Goal: Task Accomplishment & Management: Manage account settings

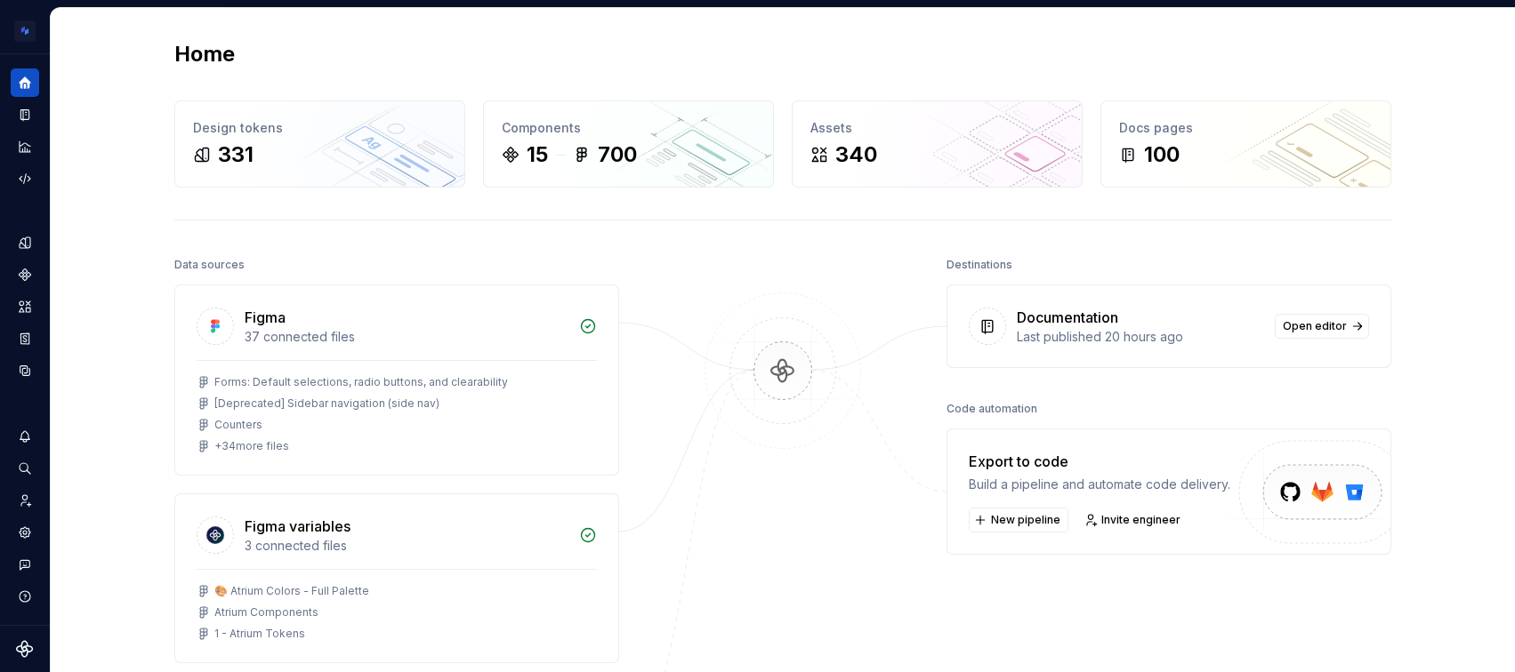
click at [1179, 335] on div "Last published 20 hours ago" at bounding box center [1140, 337] width 247 height 18
click at [1324, 334] on link "Open editor" at bounding box center [1322, 326] width 94 height 25
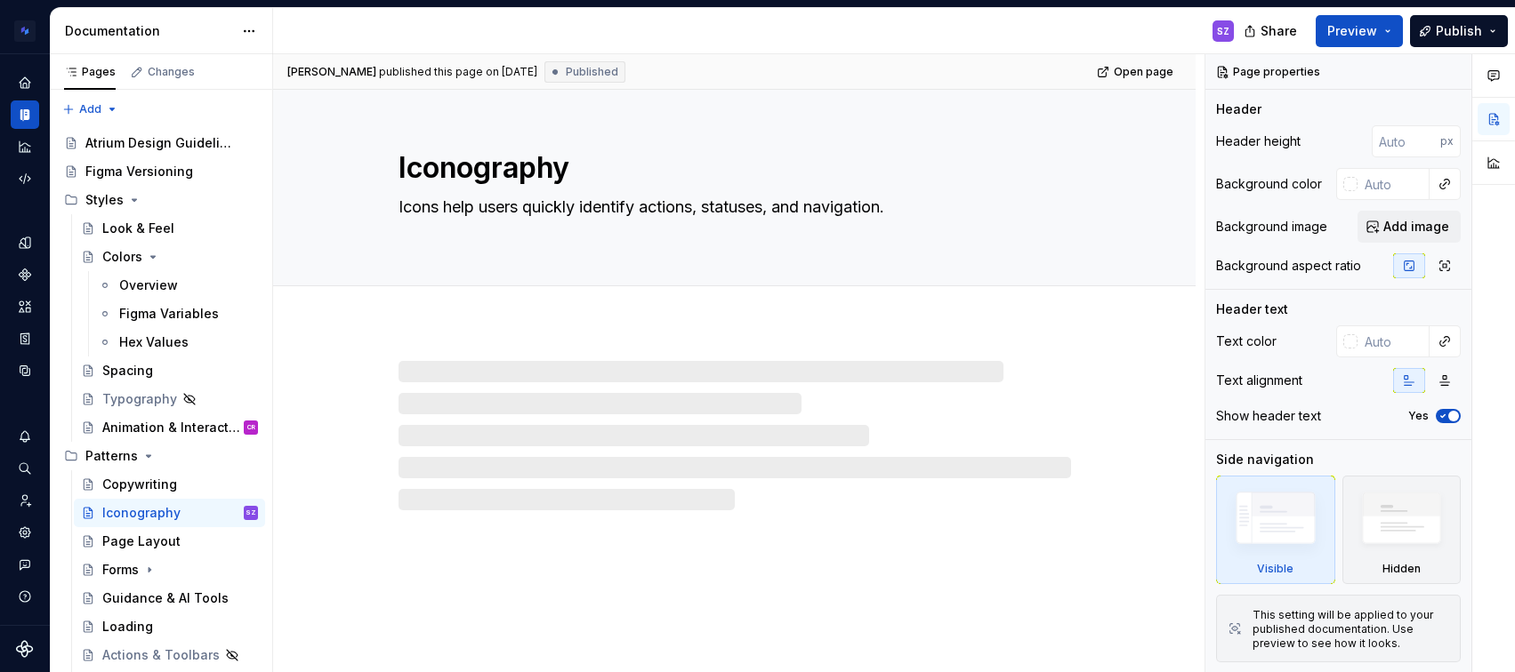
click at [253, 33] on html "Atrium Design System SZ Design system data Documentation SZ Share Preview Publi…" at bounding box center [757, 336] width 1515 height 672
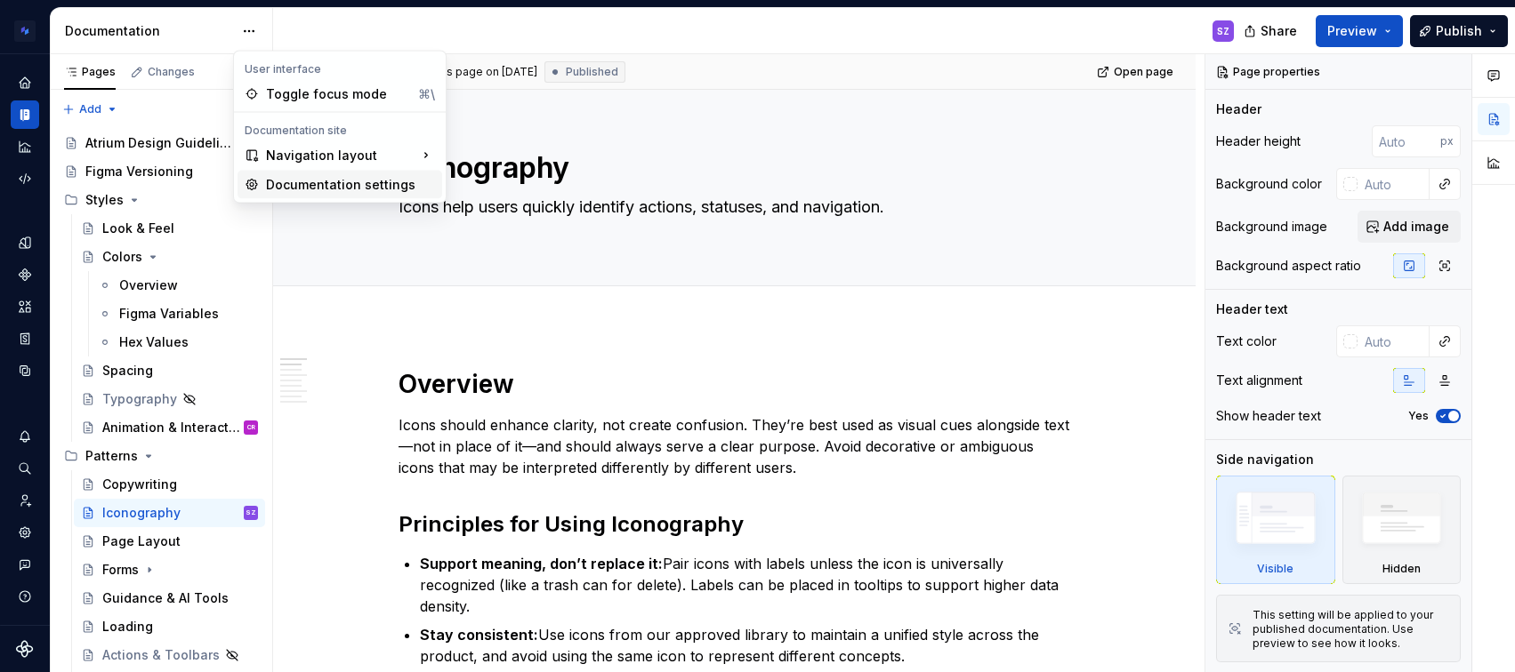
click at [319, 189] on div "Documentation settings" at bounding box center [350, 185] width 169 height 18
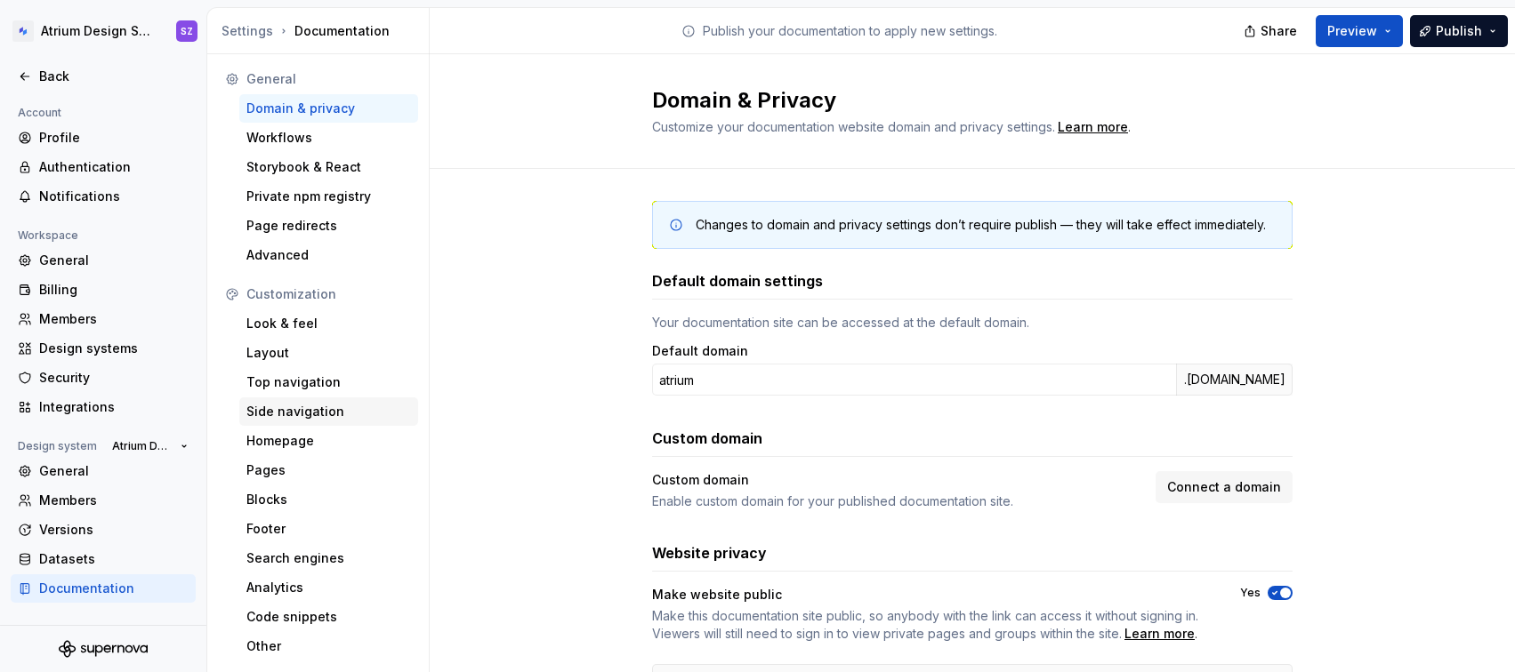
click at [285, 398] on div "Side navigation" at bounding box center [328, 412] width 179 height 28
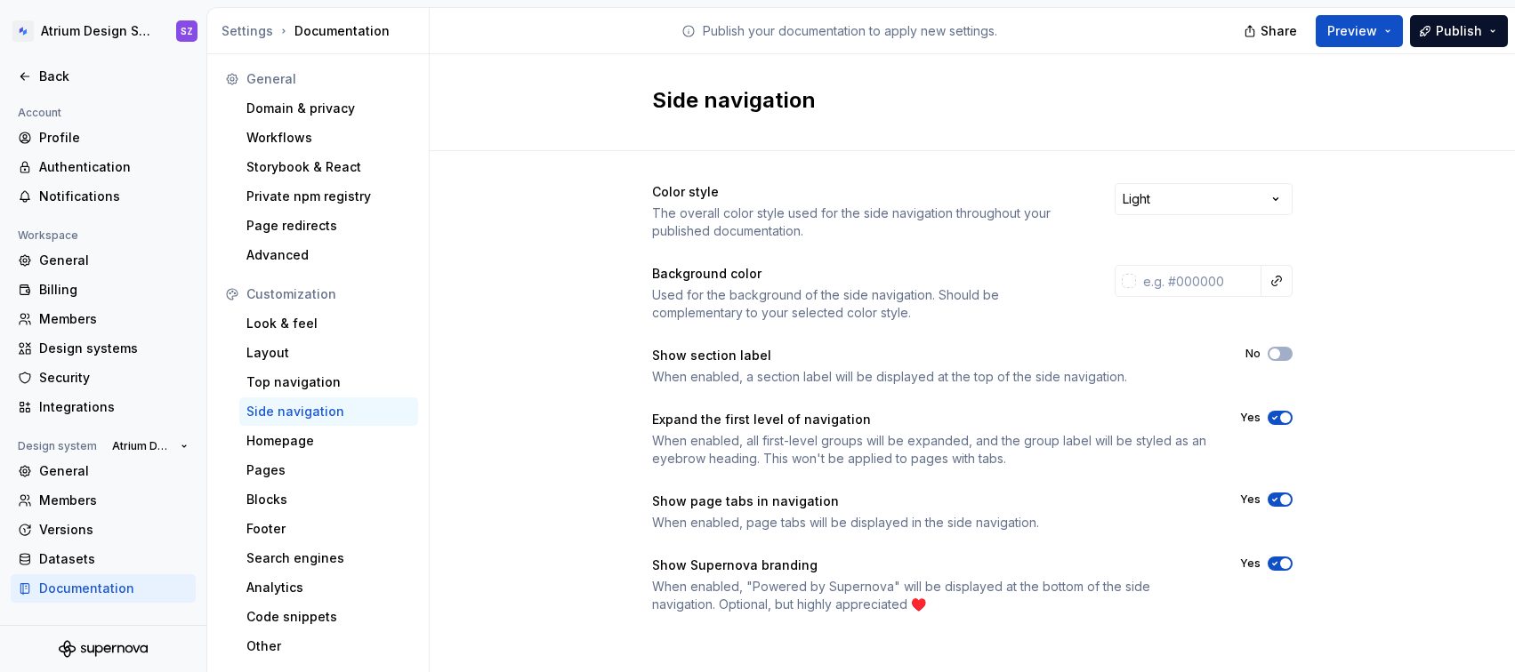
click at [1273, 496] on icon "button" at bounding box center [1274, 500] width 14 height 11
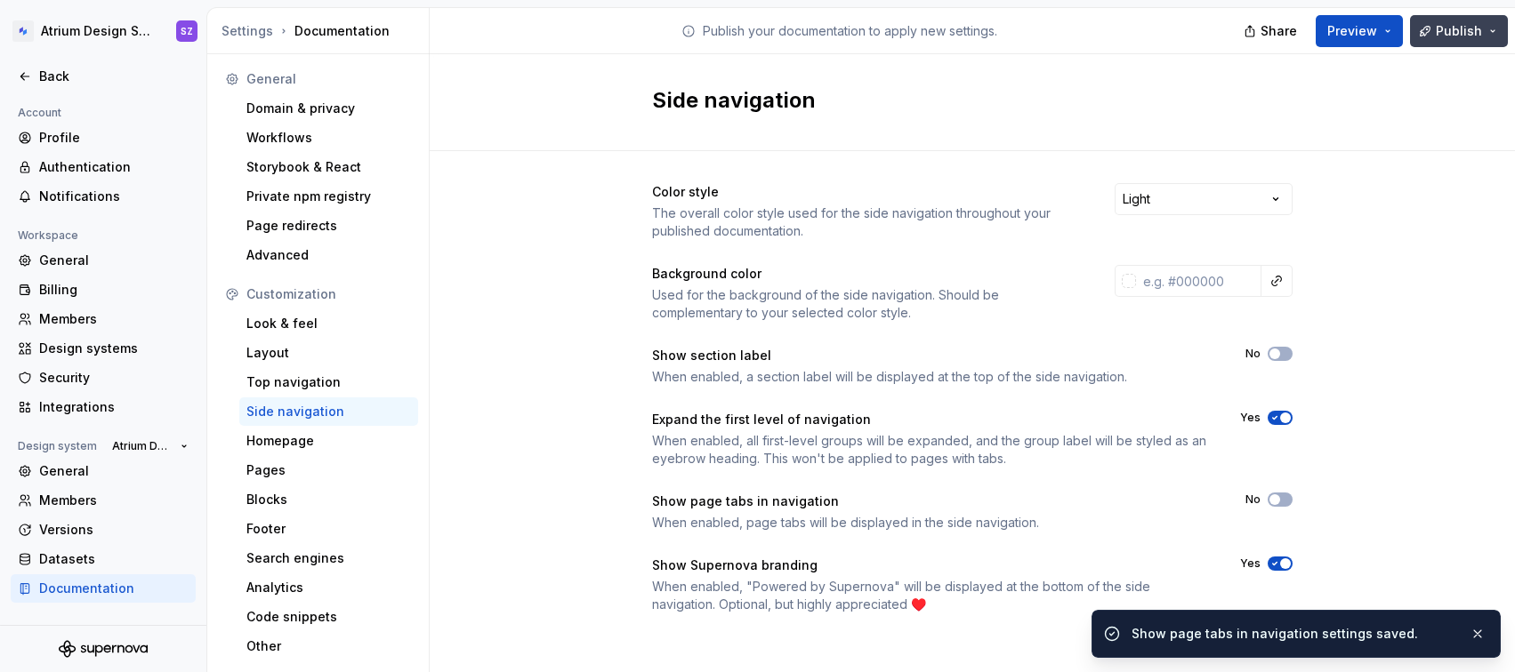
click at [1449, 28] on span "Publish" at bounding box center [1459, 31] width 46 height 18
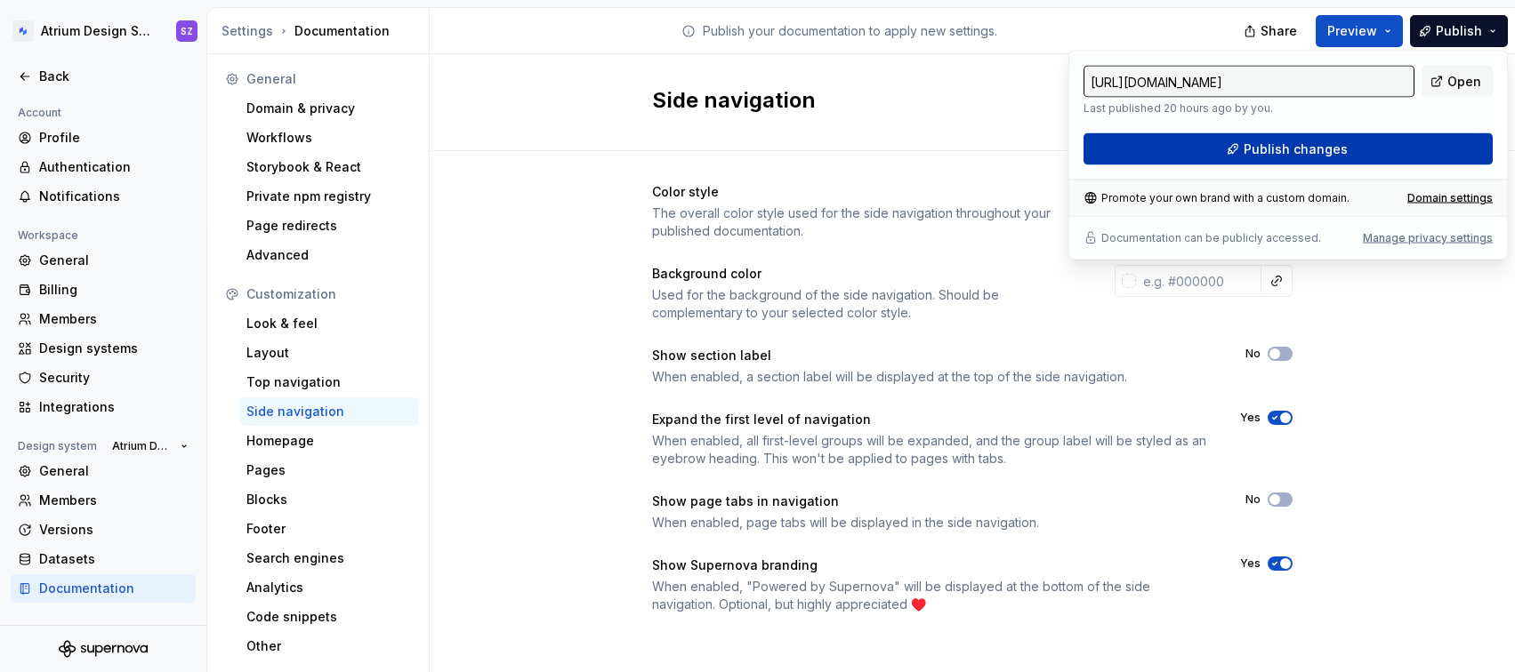
click at [1357, 157] on button "Publish changes" at bounding box center [1287, 149] width 409 height 32
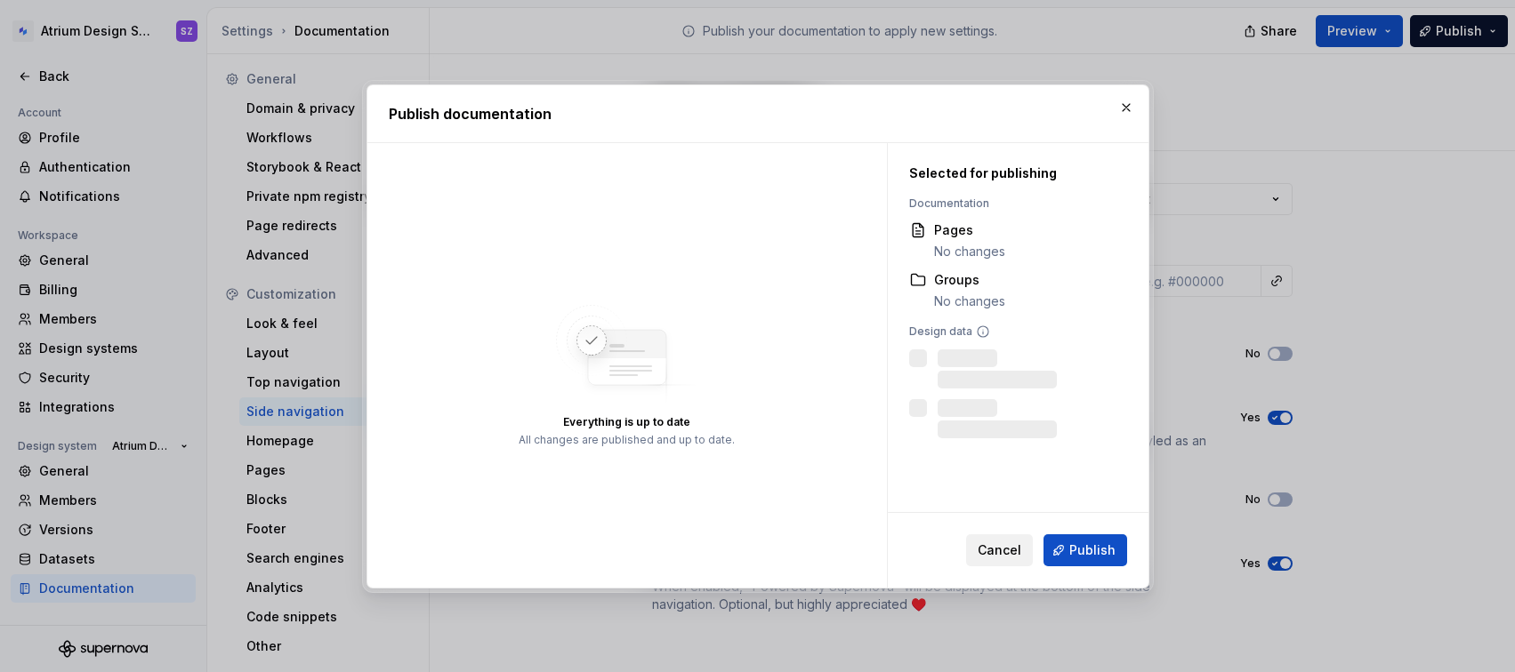
click at [999, 551] on span "Cancel" at bounding box center [1000, 551] width 44 height 18
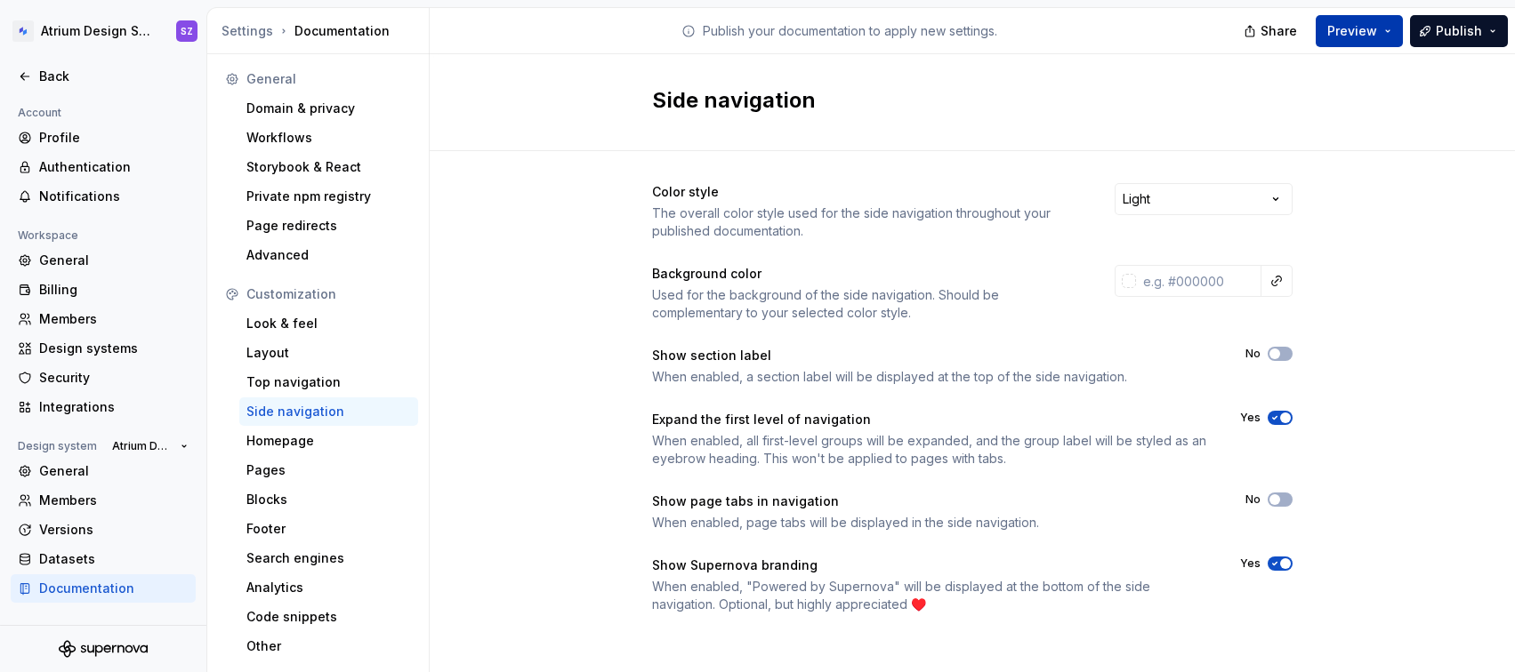
click at [1357, 25] on span "Preview" at bounding box center [1352, 31] width 50 height 18
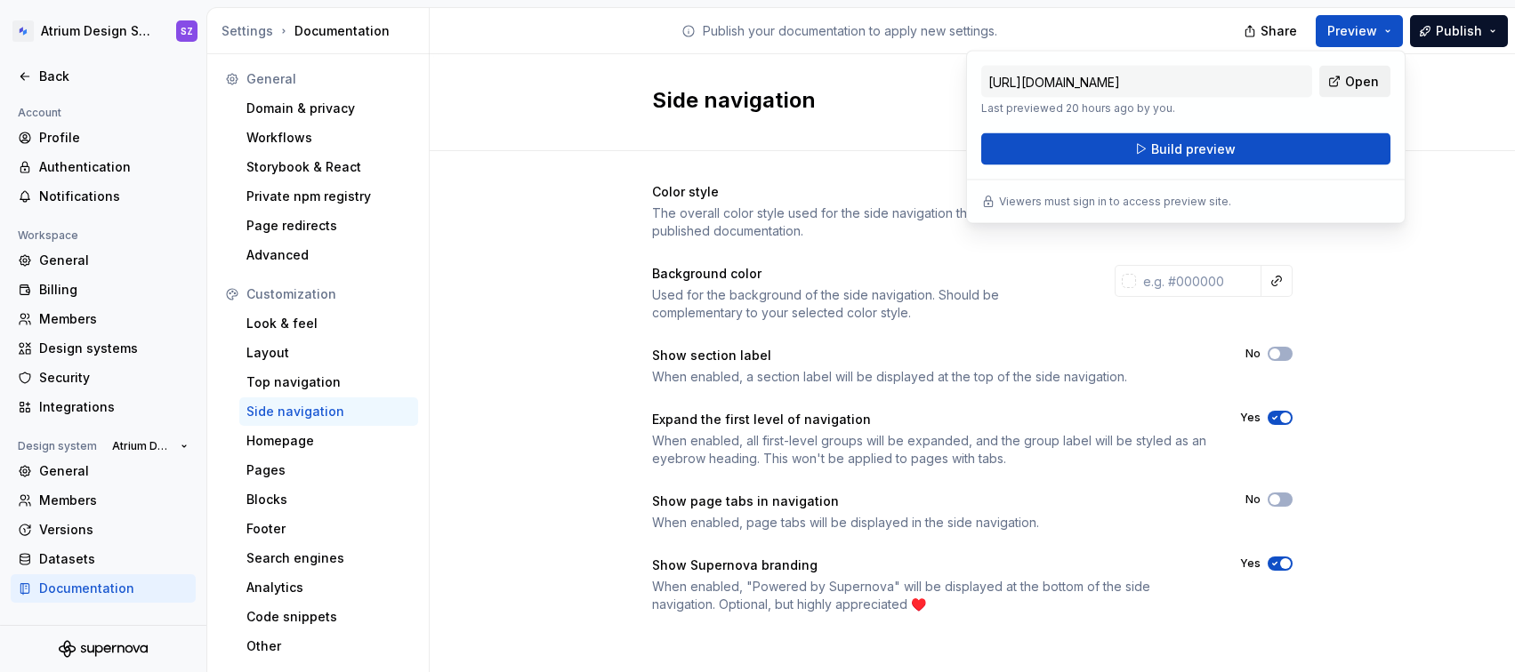
click at [1346, 73] on span "Open" at bounding box center [1362, 82] width 34 height 18
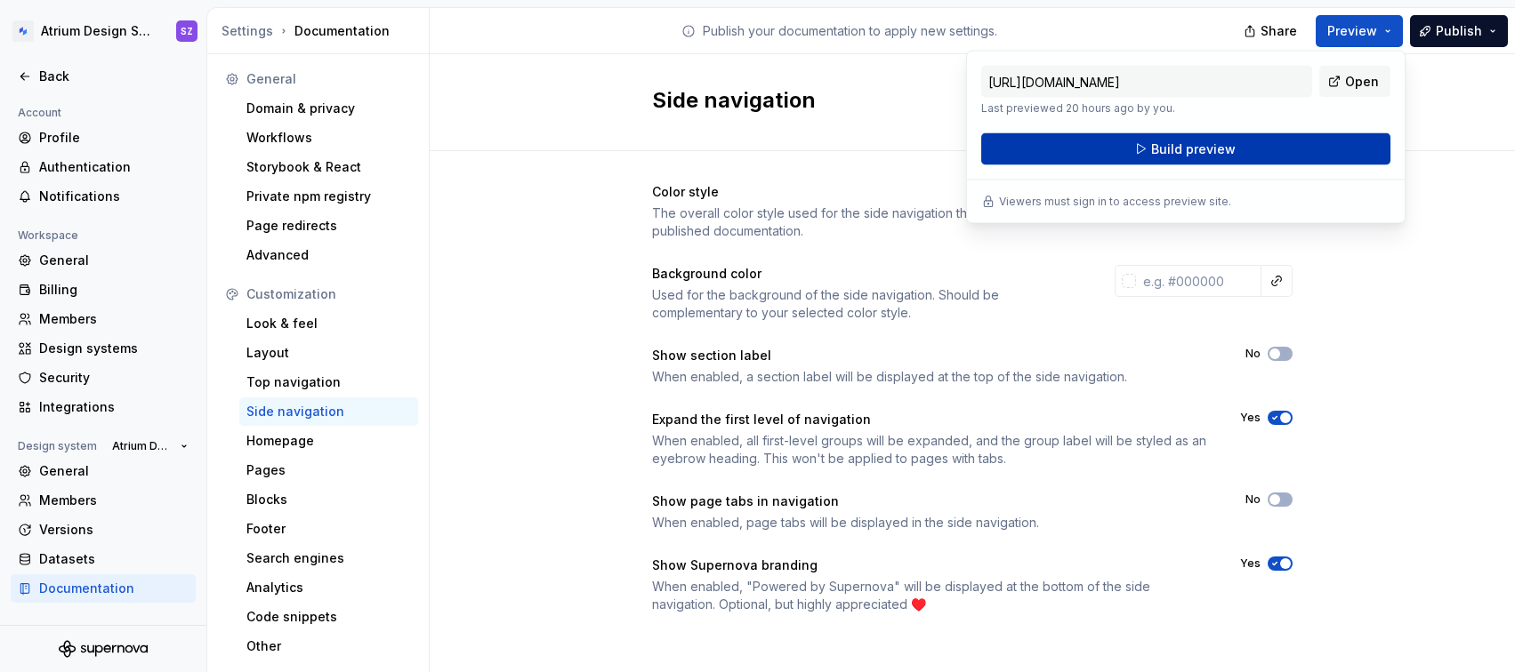
click at [1193, 151] on span "Build preview" at bounding box center [1193, 150] width 84 height 18
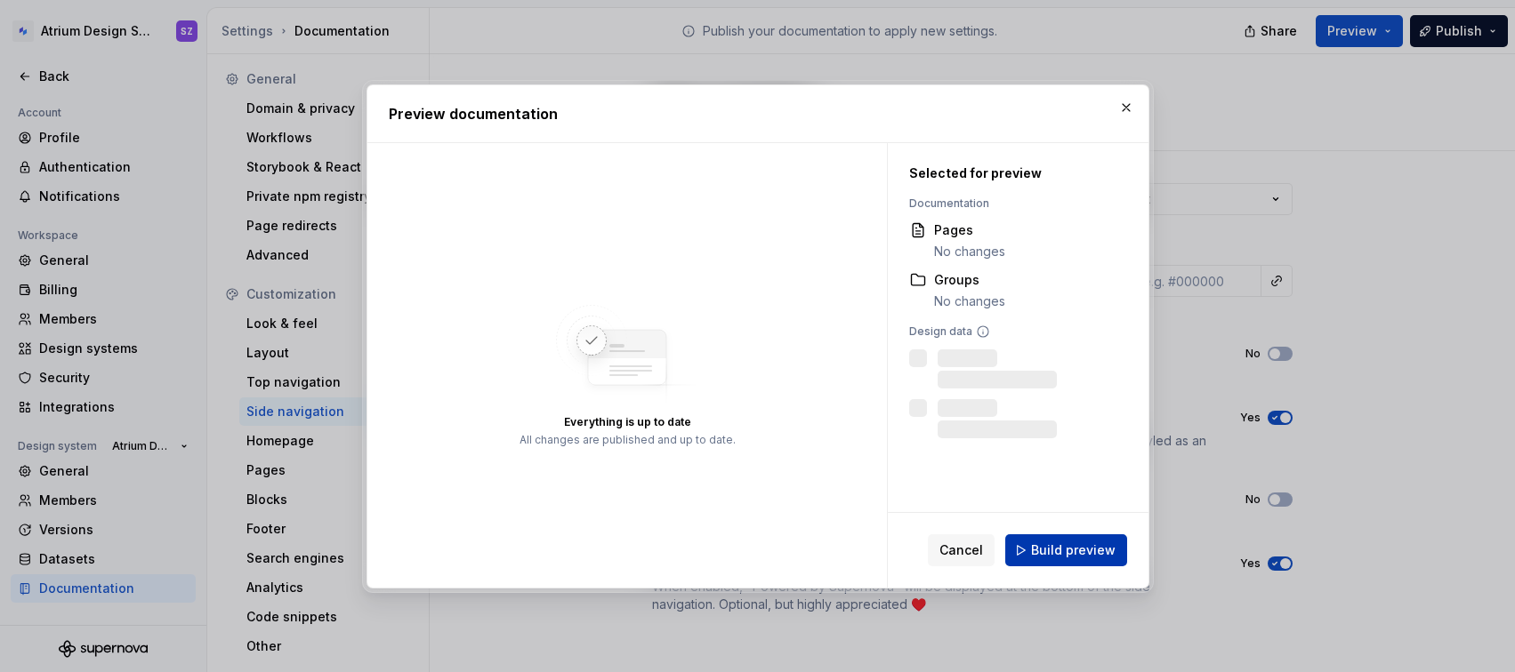
click at [1069, 552] on span "Build preview" at bounding box center [1073, 551] width 84 height 18
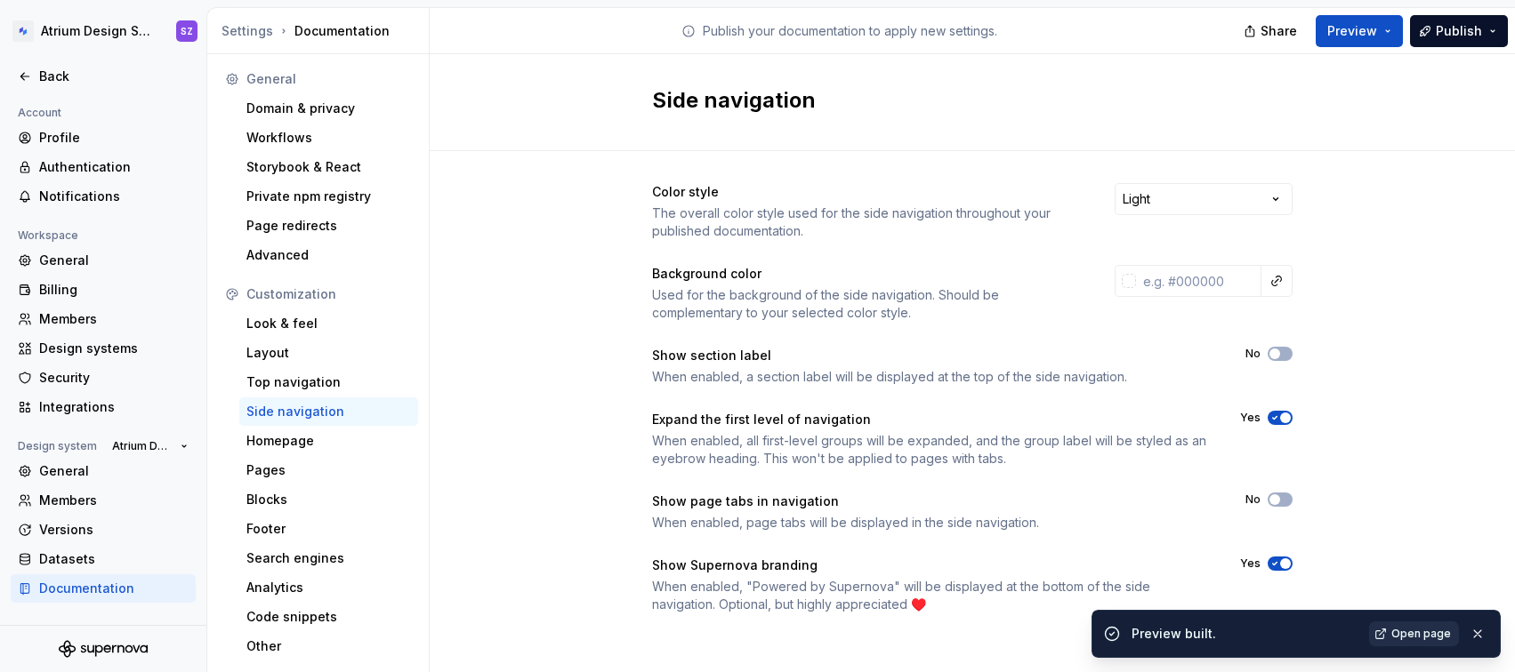
click at [1402, 635] on span "Open page" at bounding box center [1421, 634] width 60 height 14
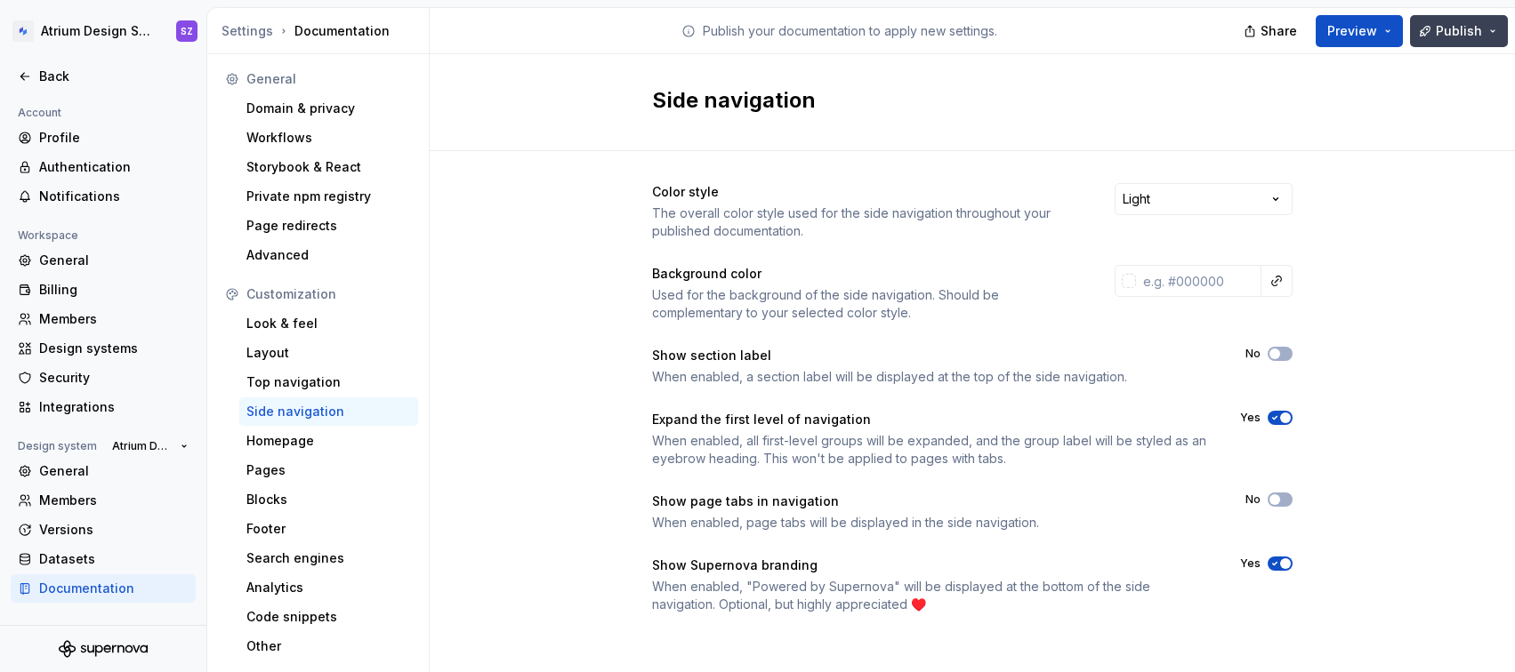
click at [1446, 39] on button "Publish" at bounding box center [1459, 31] width 98 height 32
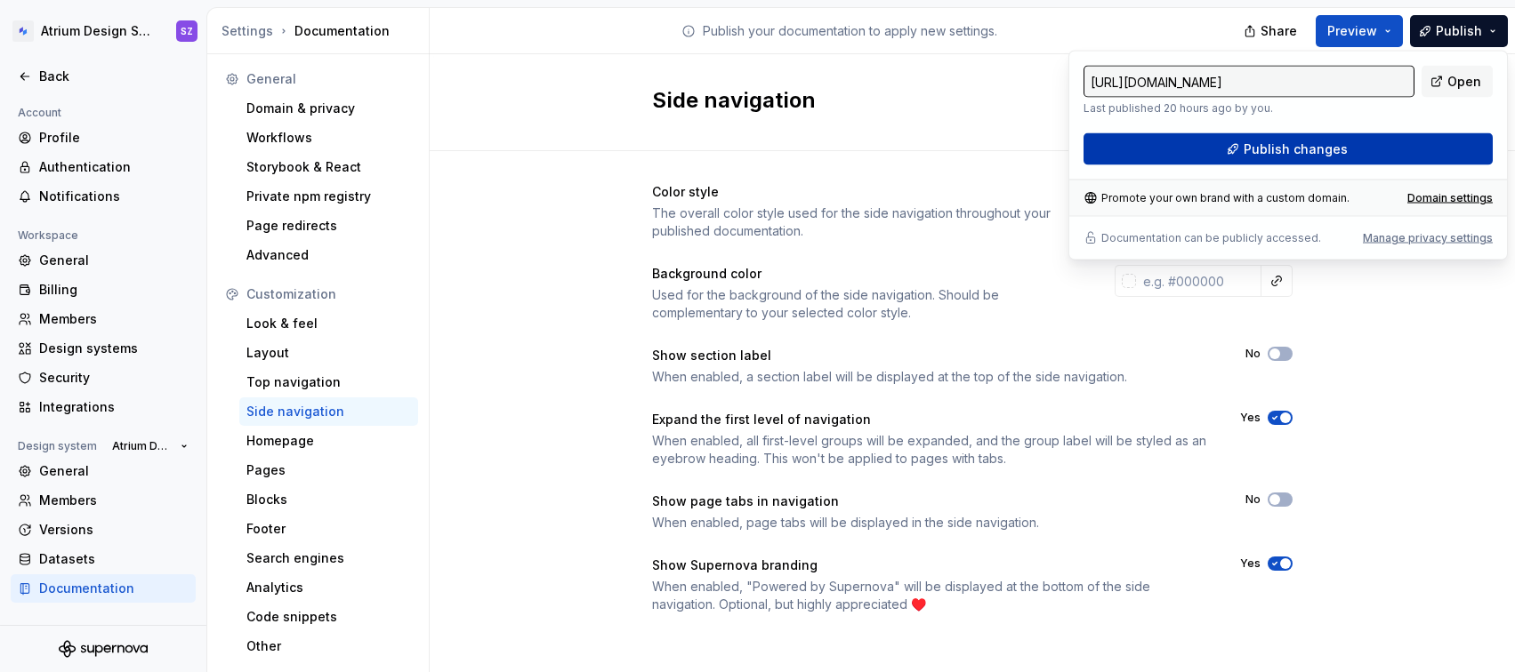
click at [1392, 157] on button "Publish changes" at bounding box center [1287, 149] width 409 height 32
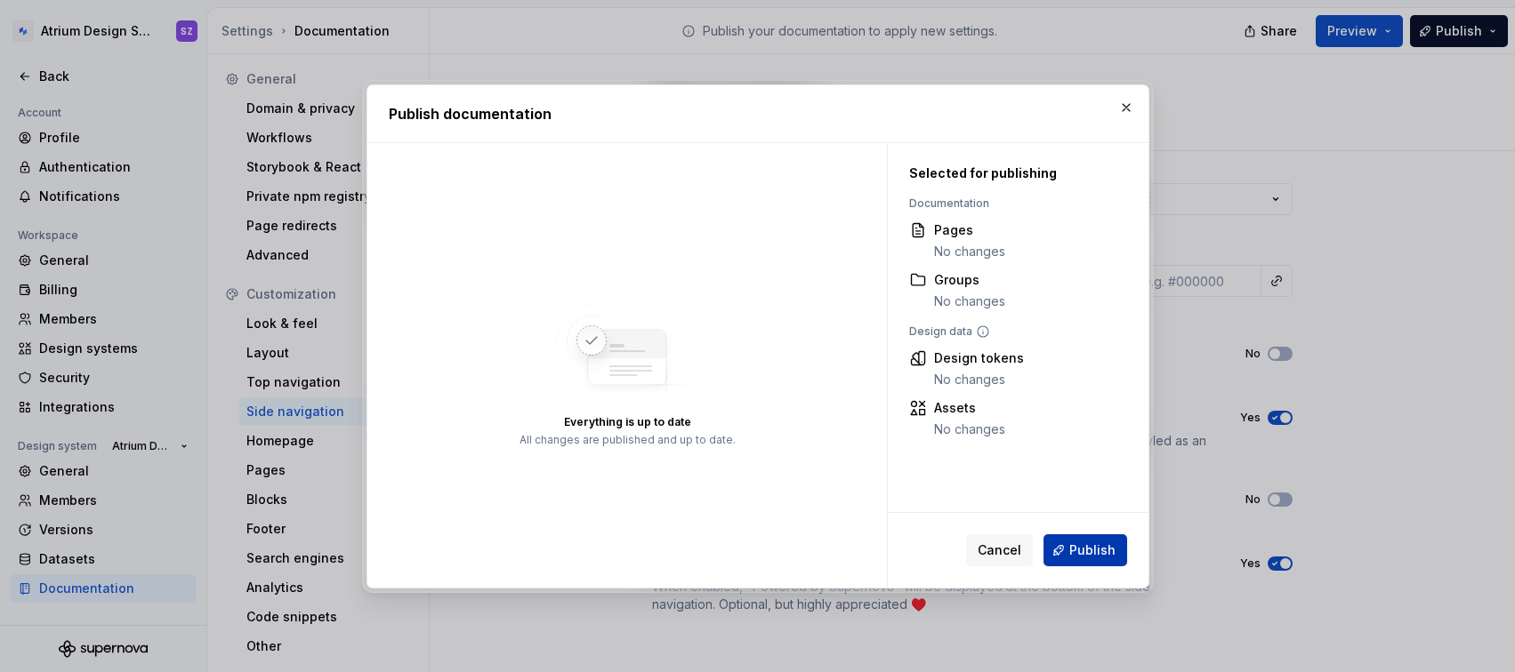
click at [1088, 554] on span "Publish" at bounding box center [1092, 551] width 46 height 18
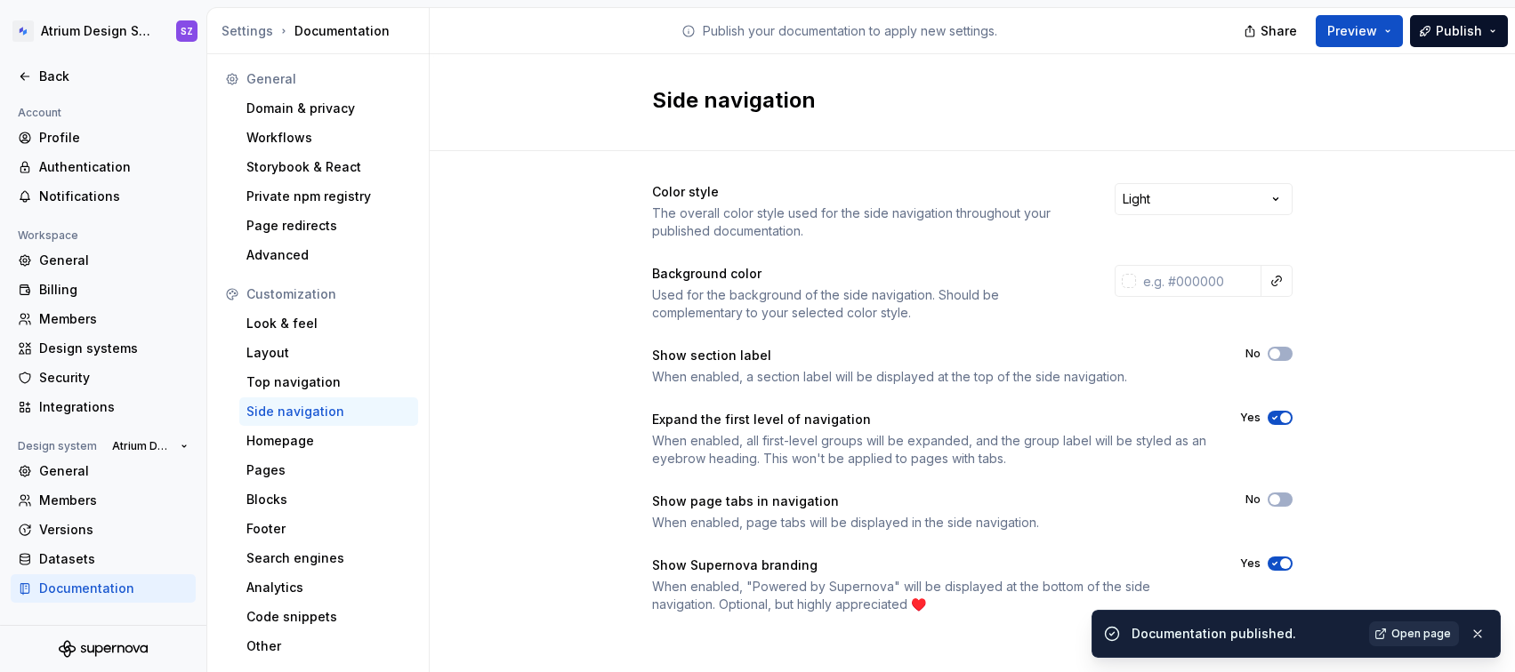
click at [1401, 635] on span "Open page" at bounding box center [1421, 634] width 60 height 14
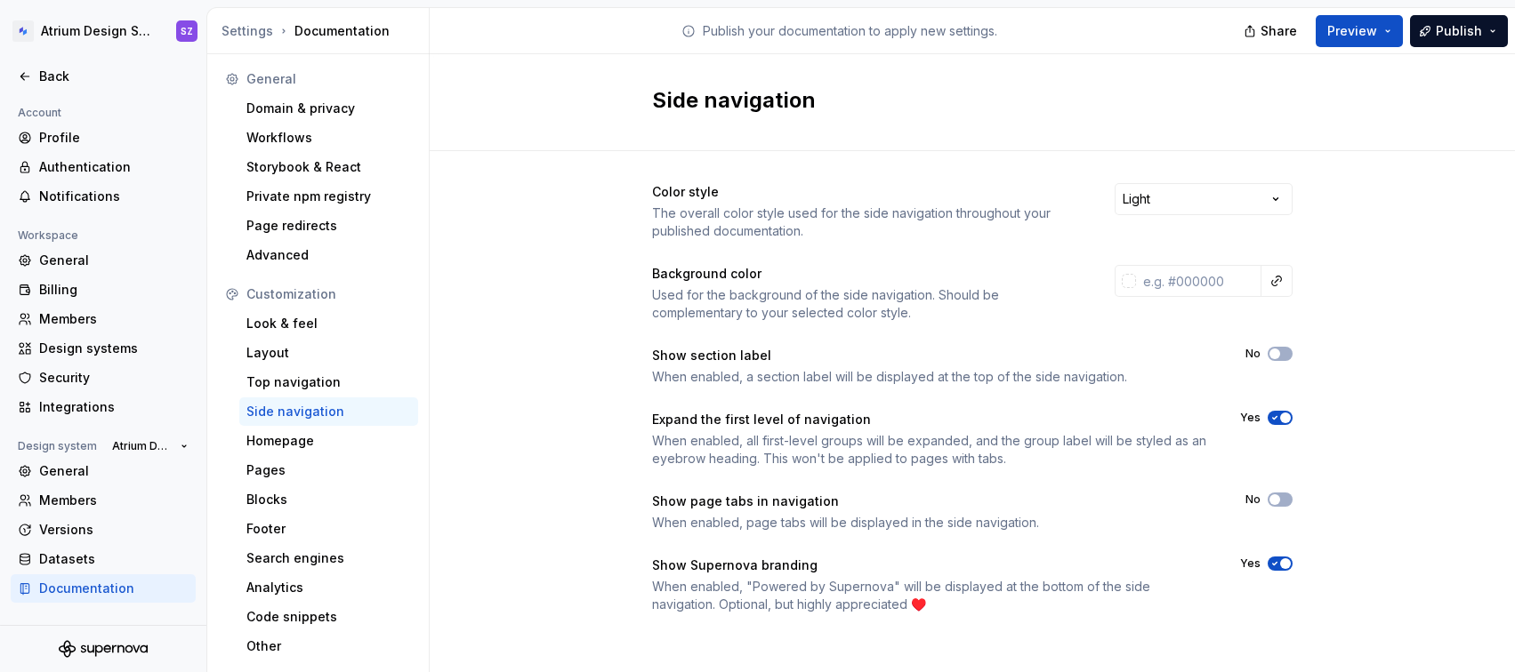
click at [1286, 352] on div "Color style The overall color style used for the side navigation throughout you…" at bounding box center [972, 416] width 1085 height 530
click at [1279, 351] on button "No" at bounding box center [1279, 354] width 25 height 14
click at [1446, 15] on button "Publish" at bounding box center [1459, 31] width 98 height 32
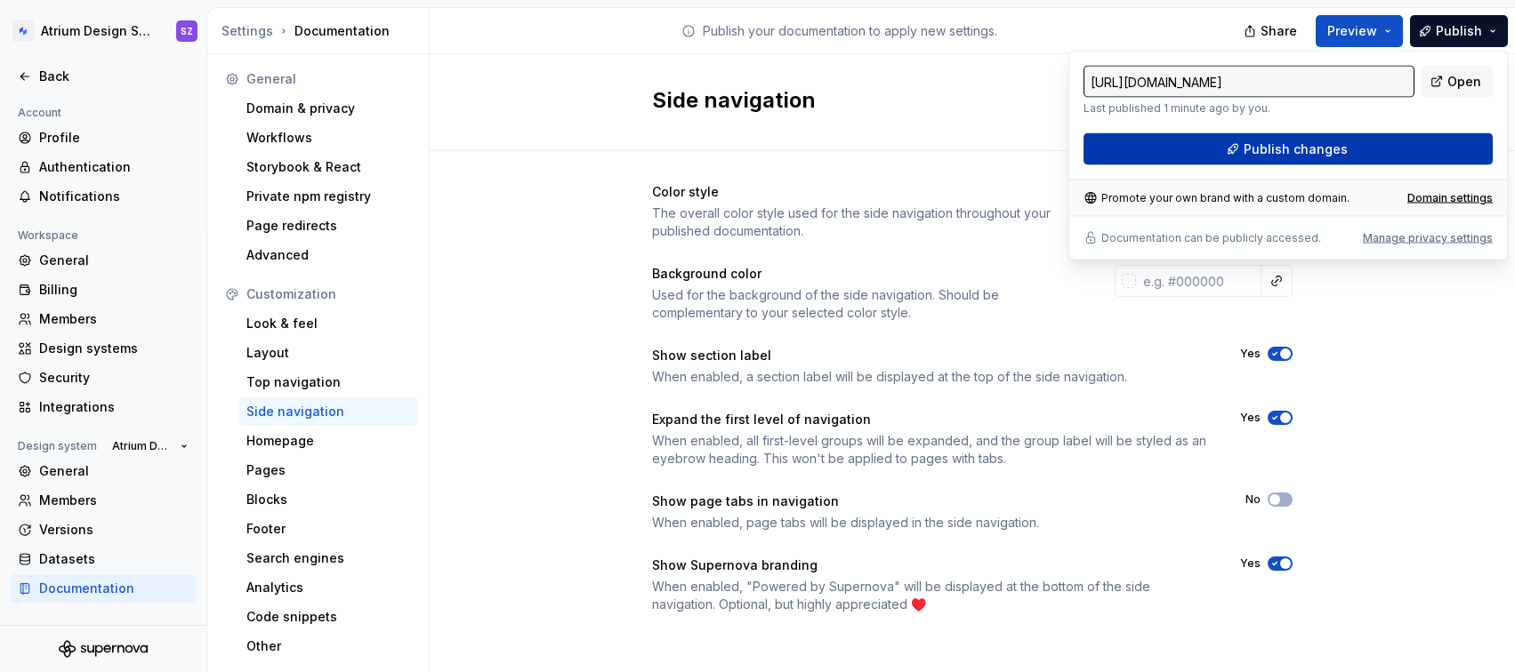
click at [1438, 148] on button "Publish changes" at bounding box center [1287, 149] width 409 height 32
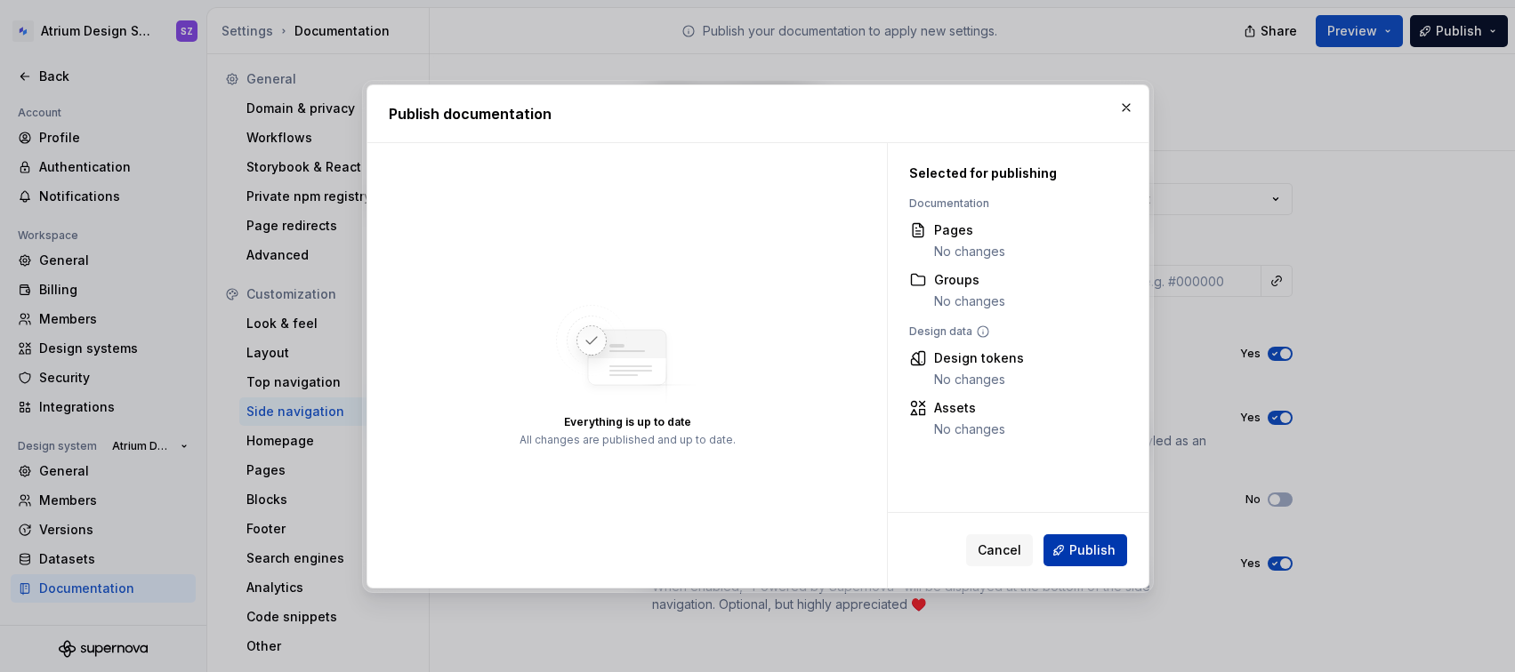
click at [1061, 540] on button "Publish" at bounding box center [1085, 551] width 84 height 32
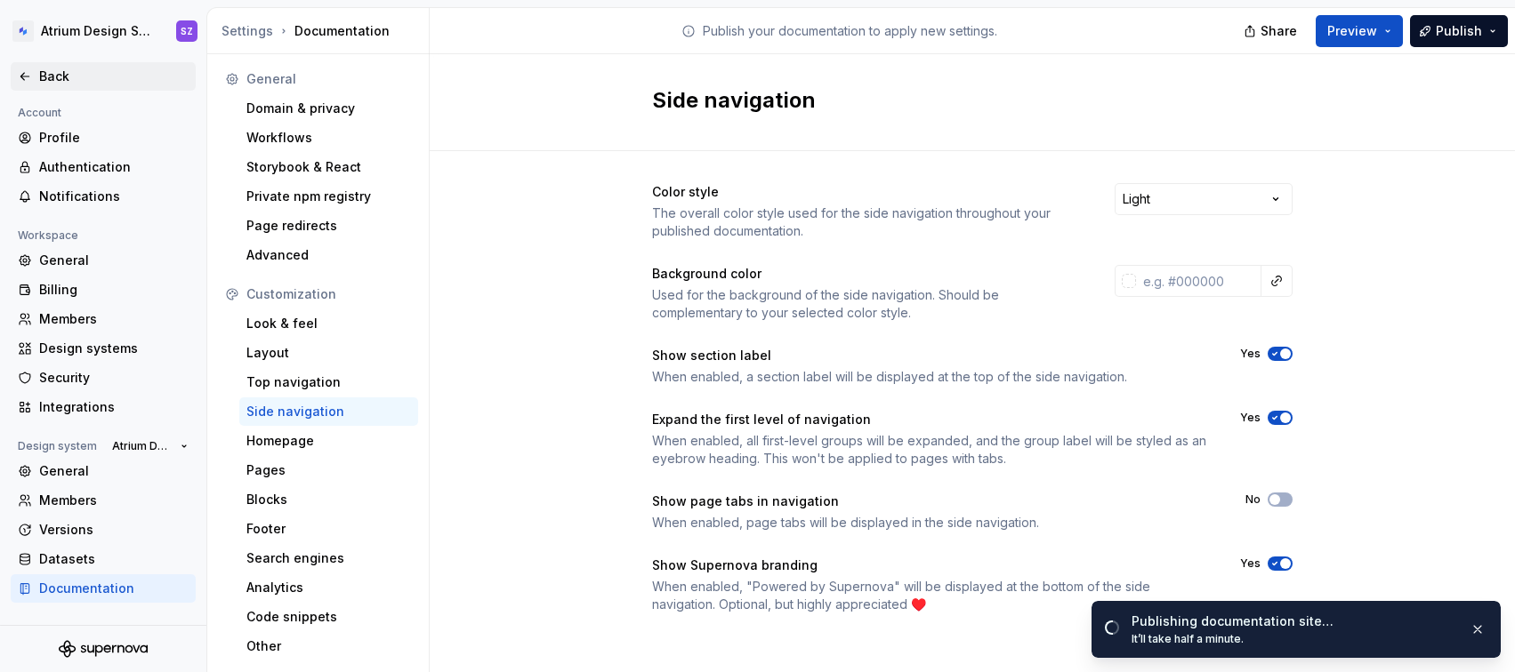
click at [40, 65] on div "Back" at bounding box center [103, 76] width 185 height 28
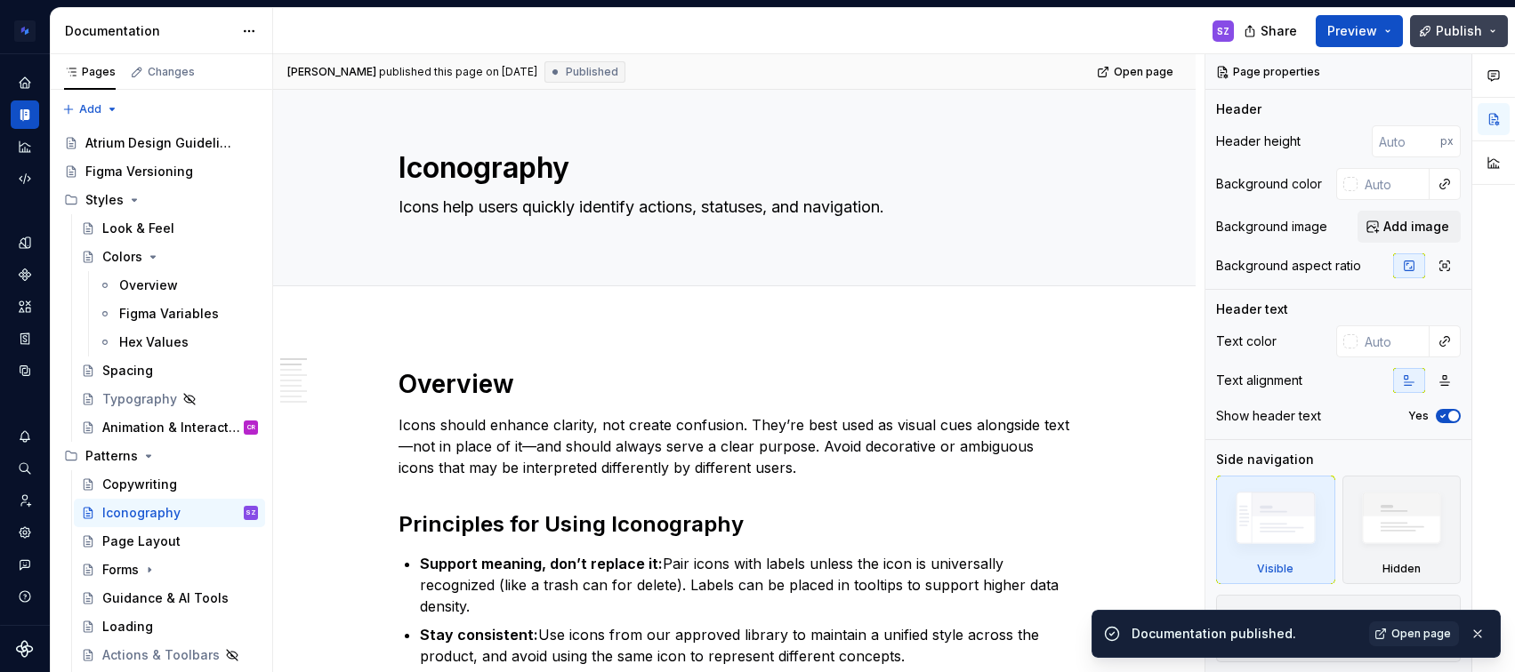
click at [1481, 36] on span "Publish" at bounding box center [1459, 31] width 46 height 18
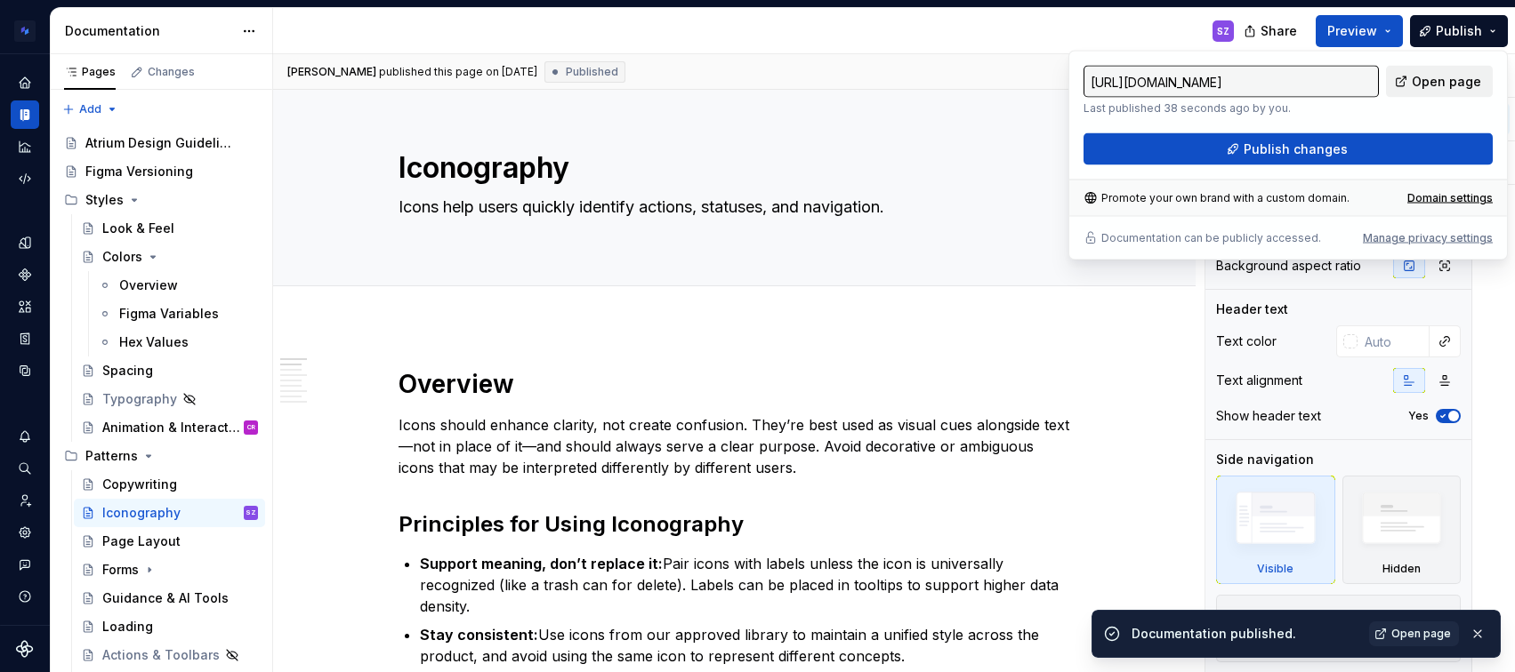
click at [1464, 84] on span "Open page" at bounding box center [1446, 82] width 69 height 18
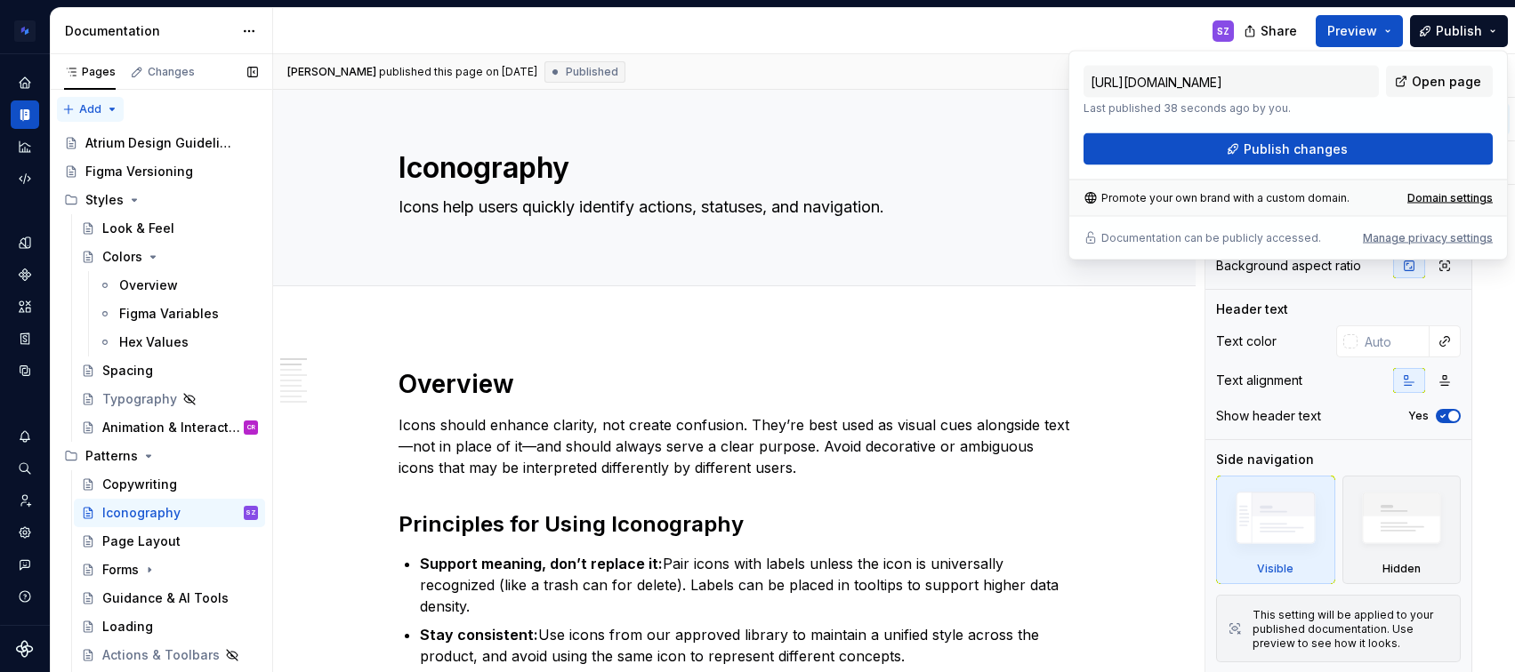
click at [101, 107] on div "Pages Changes Add Accessibility guide for tree Page tree. Navigate the tree wit…" at bounding box center [161, 367] width 222 height 626
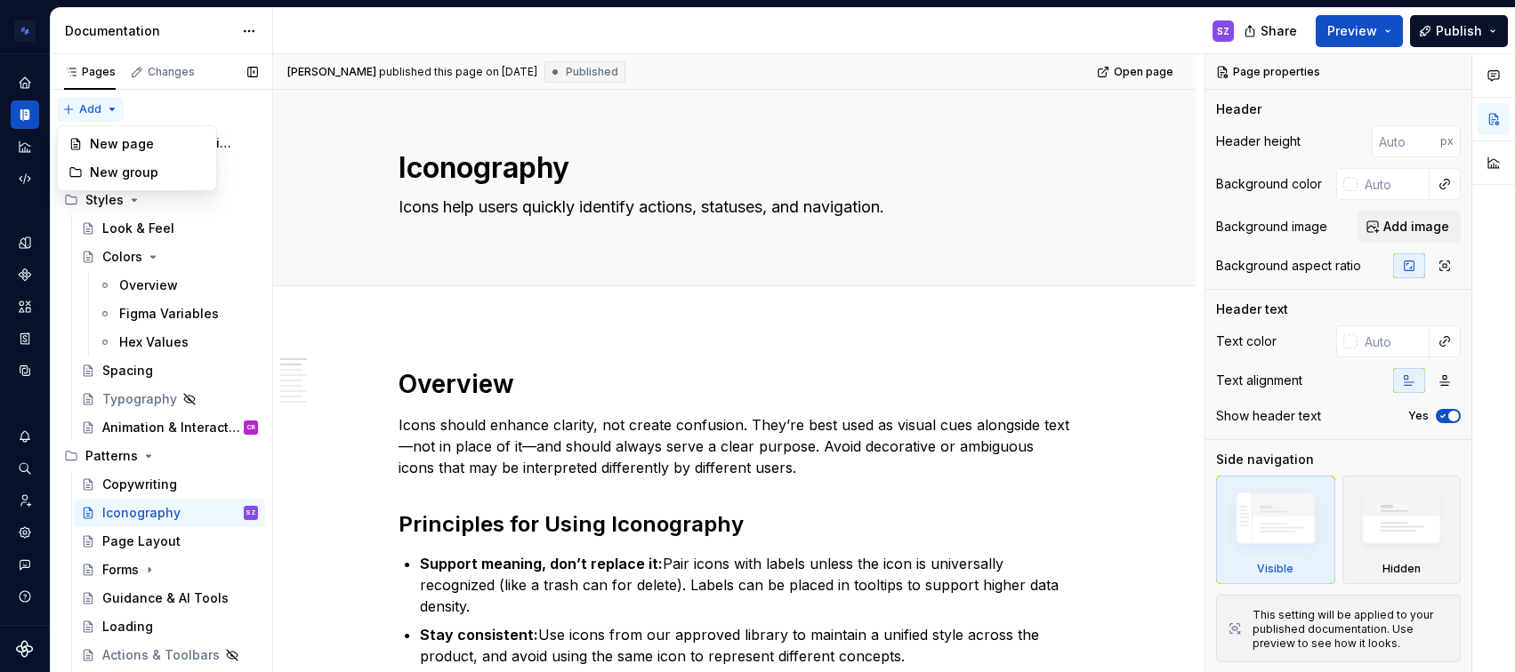
click at [101, 107] on div "Pages Changes Add Accessibility guide for tree Page tree. Navigate the tree wit…" at bounding box center [161, 367] width 222 height 626
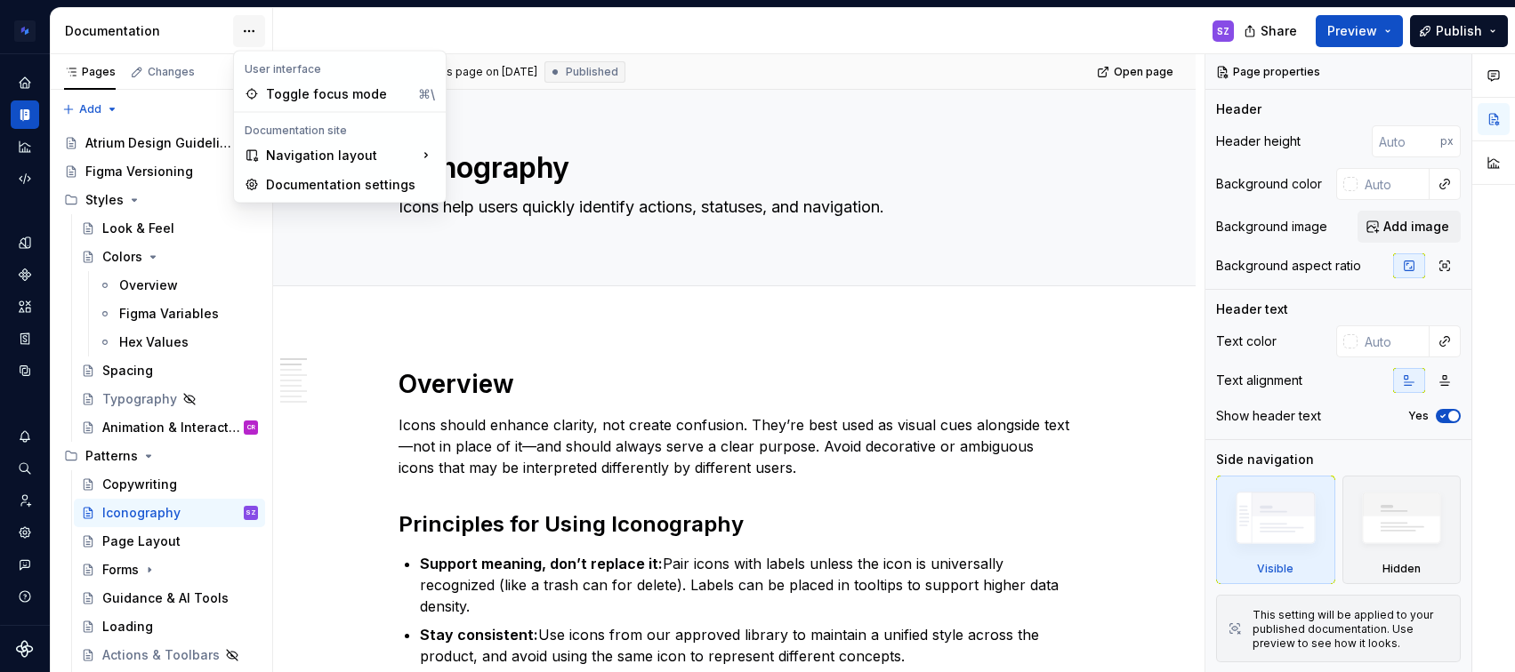
click at [254, 30] on html "Atrium Design System SZ Design system data Documentation SZ Share Preview Publi…" at bounding box center [757, 336] width 1515 height 672
drag, startPoint x: 255, startPoint y: 30, endPoint x: 219, endPoint y: 39, distance: 37.5
click at [254, 30] on html "Atrium Design System SZ Design system data Documentation SZ Share Preview Publi…" at bounding box center [757, 336] width 1515 height 672
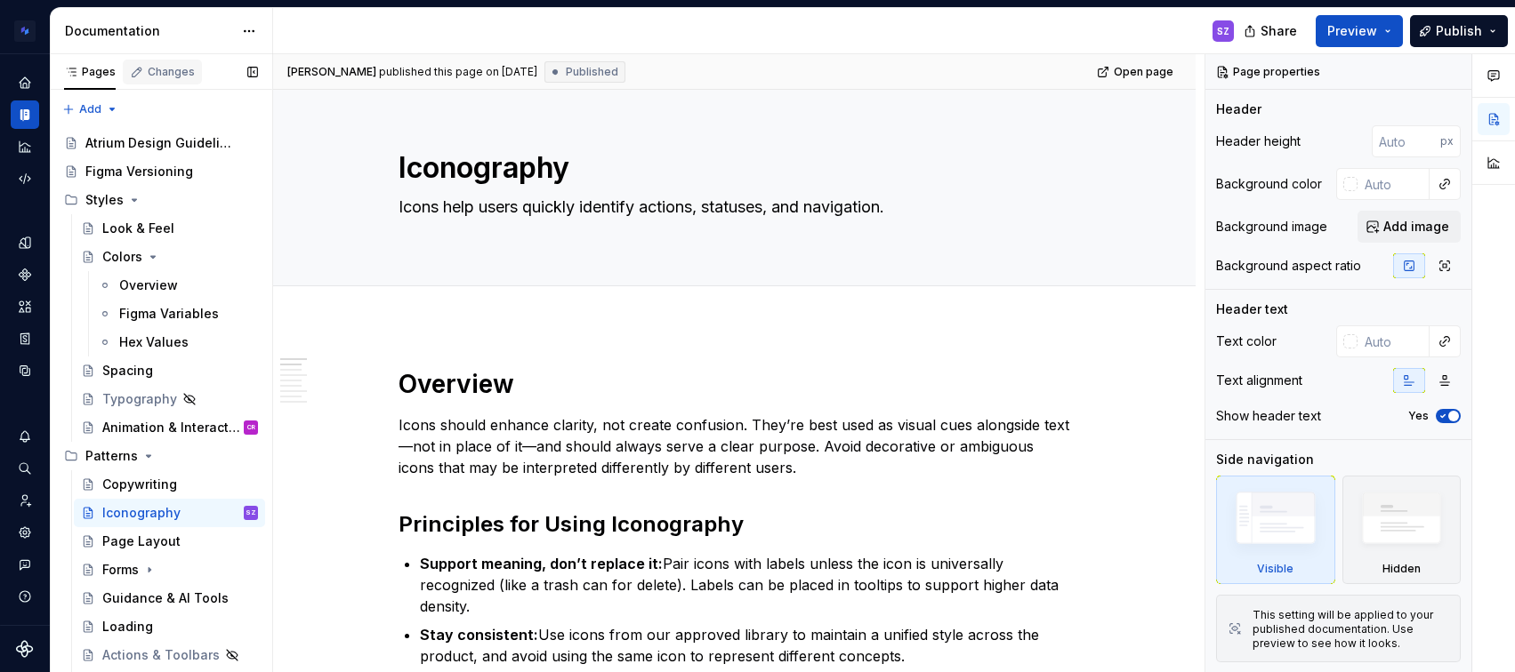
click at [173, 73] on div "Changes" at bounding box center [171, 72] width 47 height 14
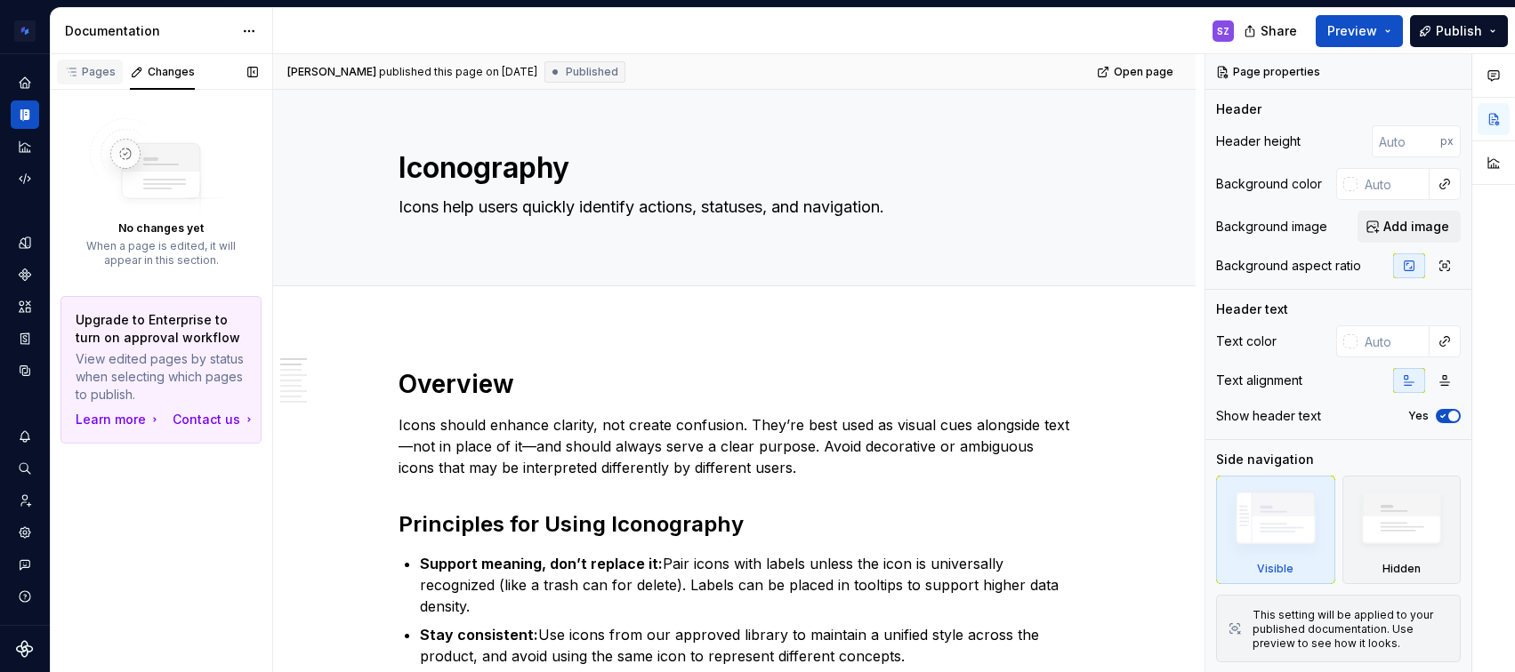
click at [107, 70] on div "Pages" at bounding box center [90, 72] width 52 height 14
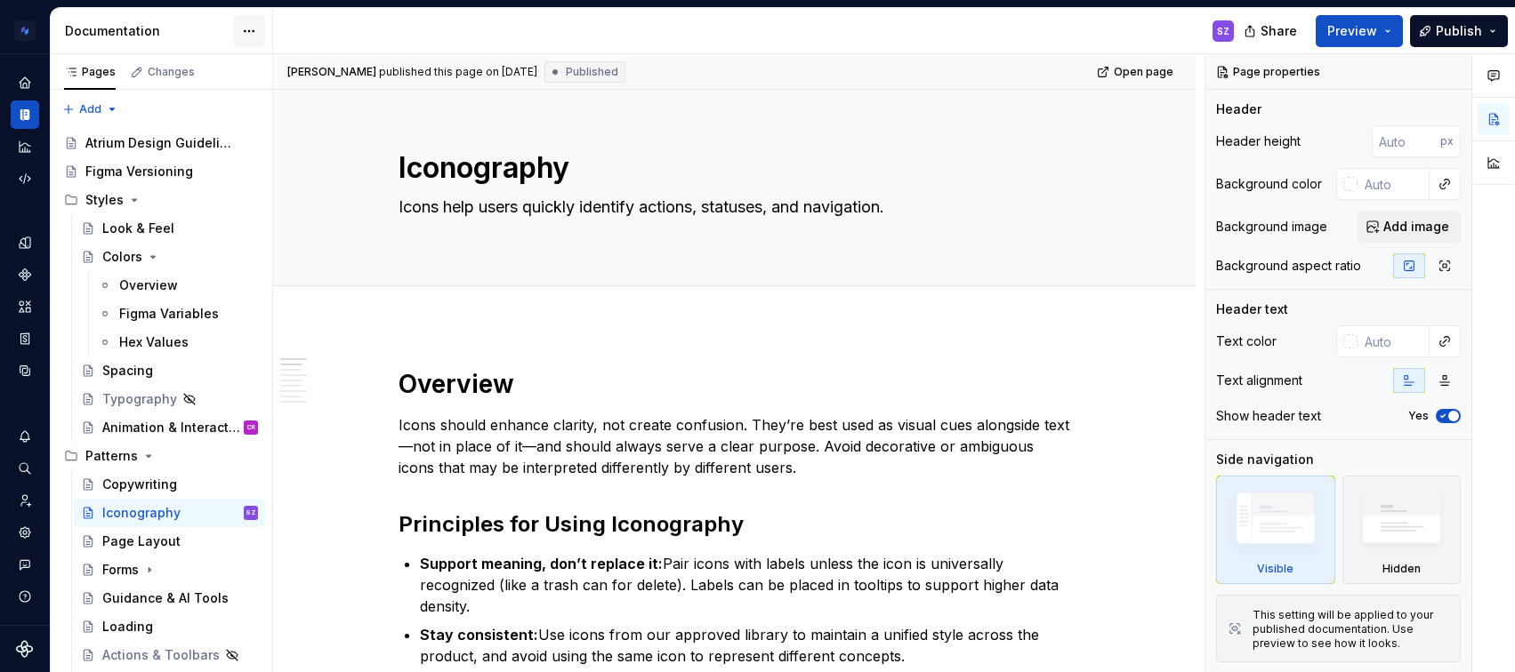
click at [245, 31] on html "Atrium Design System SZ Design system data Documentation SZ Share Preview Publi…" at bounding box center [757, 336] width 1515 height 672
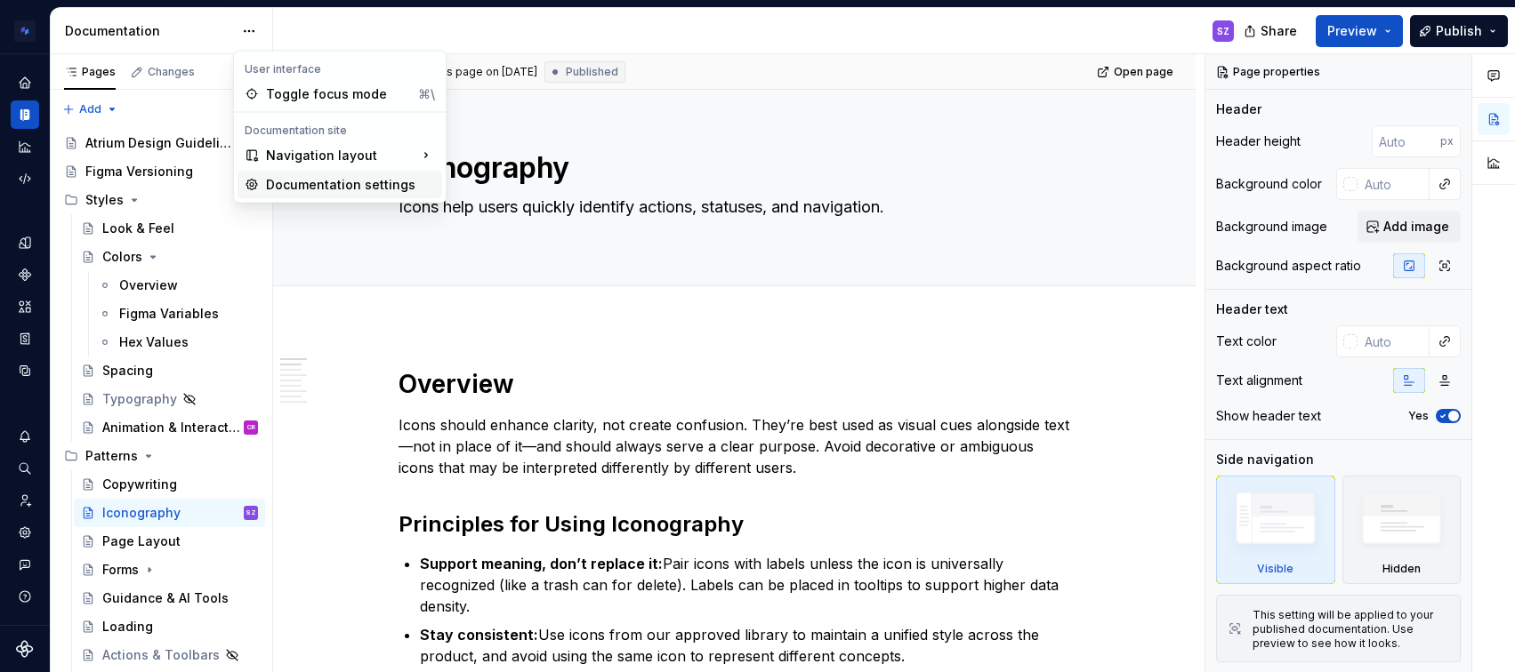
click at [357, 183] on div "Documentation settings" at bounding box center [350, 185] width 169 height 18
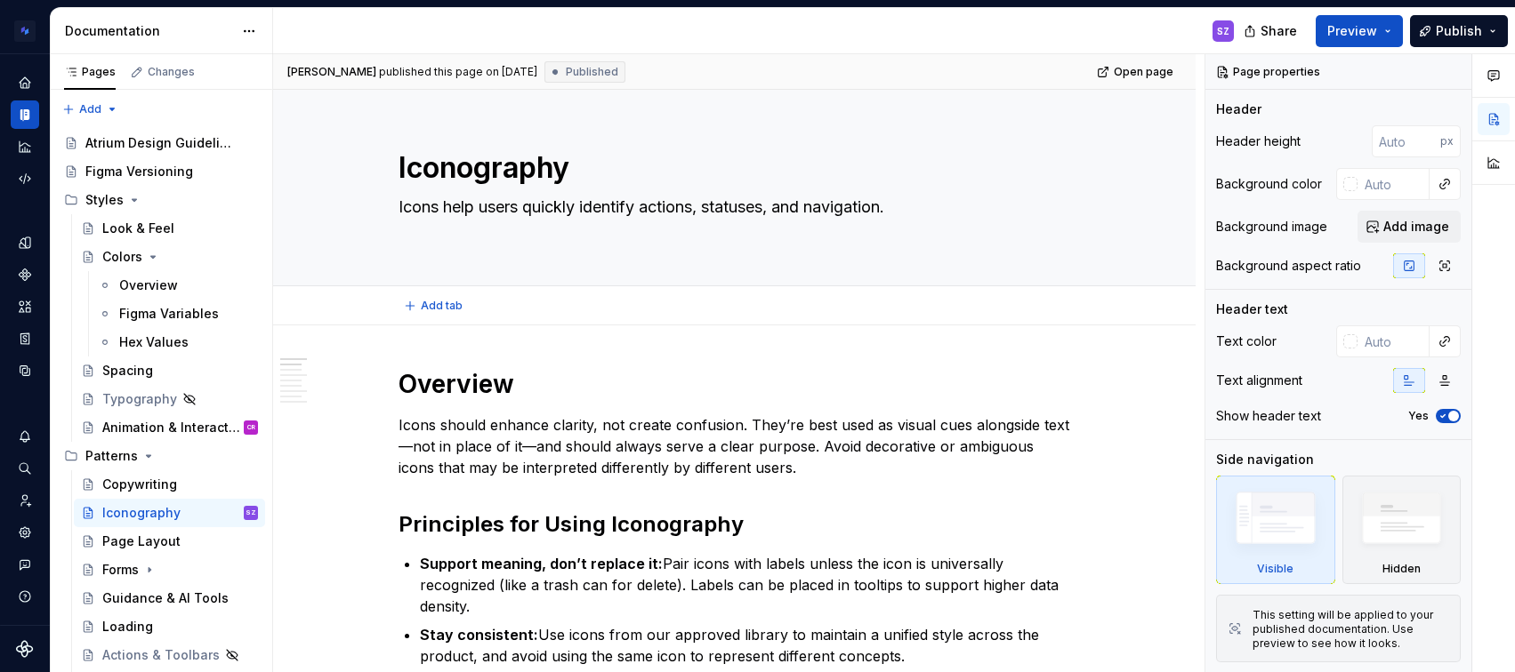
type textarea "*"
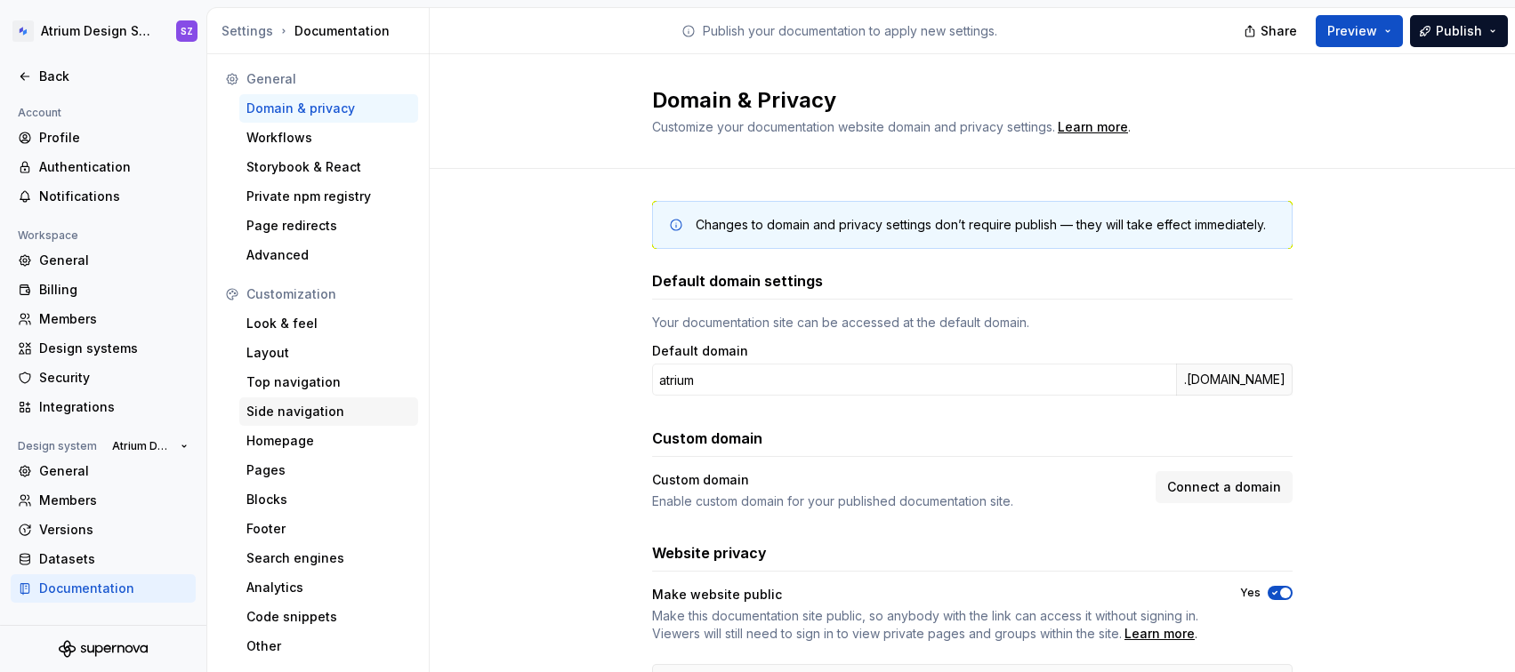
click at [317, 398] on div "Side navigation" at bounding box center [328, 412] width 179 height 28
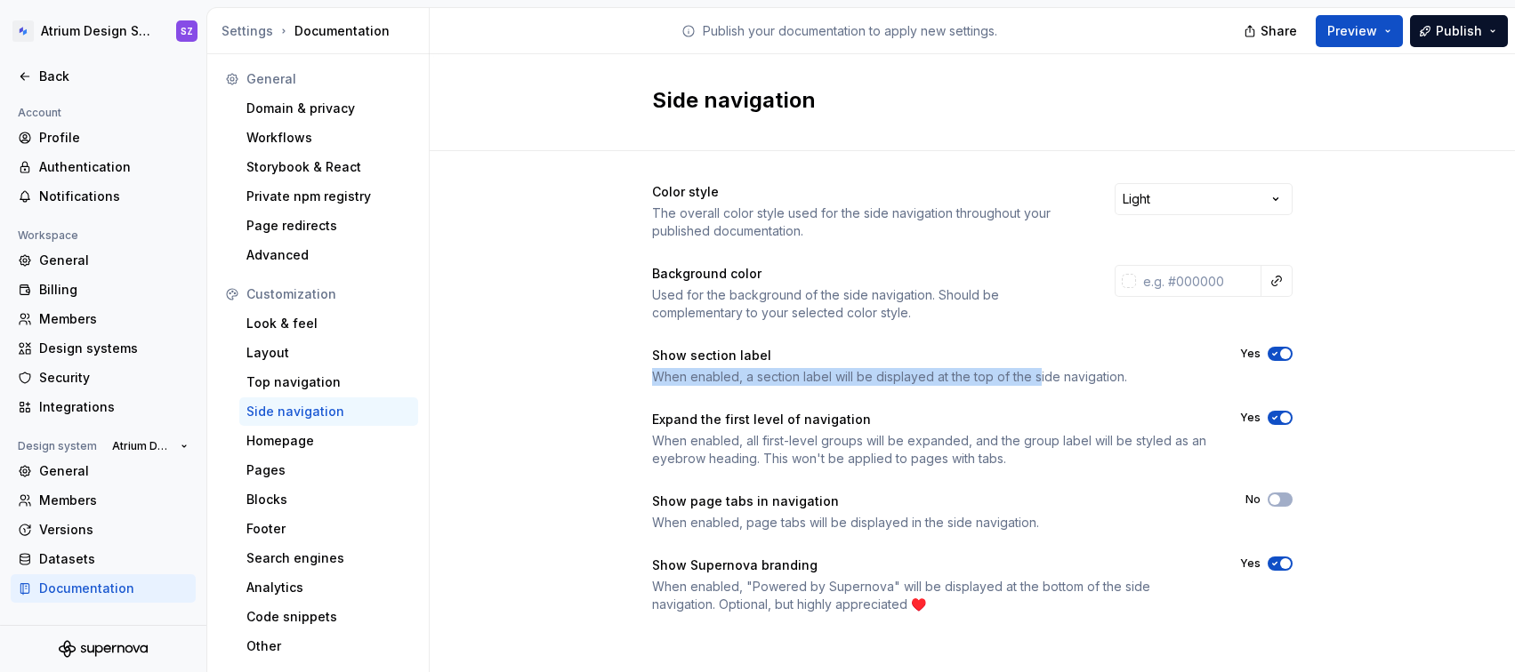
drag, startPoint x: 865, startPoint y: 378, endPoint x: 1030, endPoint y: 384, distance: 164.7
click at [1030, 384] on div "Color style The overall color style used for the side navigation throughout you…" at bounding box center [972, 416] width 1085 height 530
click at [1030, 382] on div "When enabled, a section label will be displayed at the top of the side navigati…" at bounding box center [930, 377] width 556 height 18
click at [1029, 382] on div "When enabled, a section label will be displayed at the top of the side navigati…" at bounding box center [930, 377] width 556 height 18
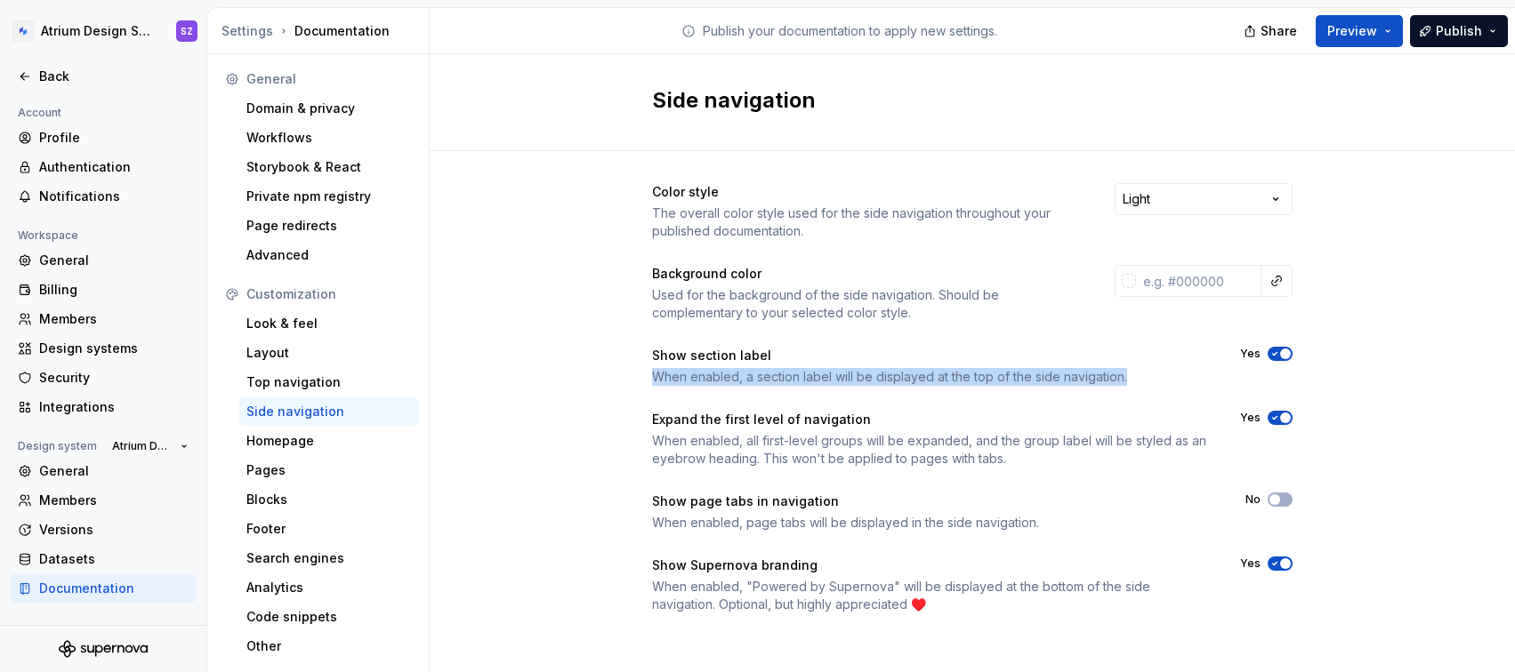
click at [704, 384] on div "When enabled, a section label will be displayed at the top of the side navigati…" at bounding box center [930, 377] width 556 height 18
drag, startPoint x: 632, startPoint y: 374, endPoint x: 1186, endPoint y: 376, distance: 553.3
click at [1186, 376] on div "Color style The overall color style used for the side navigation throughout you…" at bounding box center [972, 416] width 1085 height 530
click at [1271, 357] on icon "button" at bounding box center [1274, 354] width 14 height 11
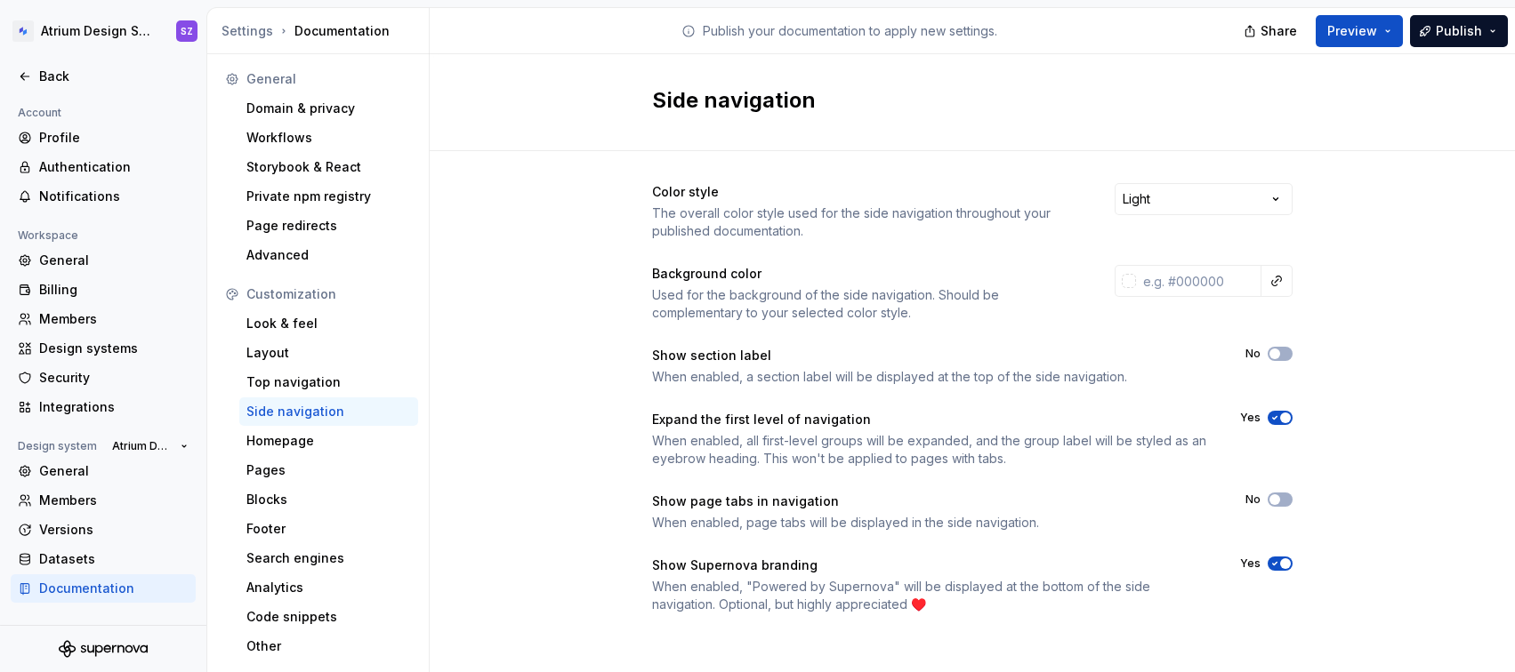
click at [1441, 52] on div "Share Preview Publish" at bounding box center [1381, 30] width 267 height 45
click at [1424, 36] on button "Publish" at bounding box center [1459, 31] width 98 height 32
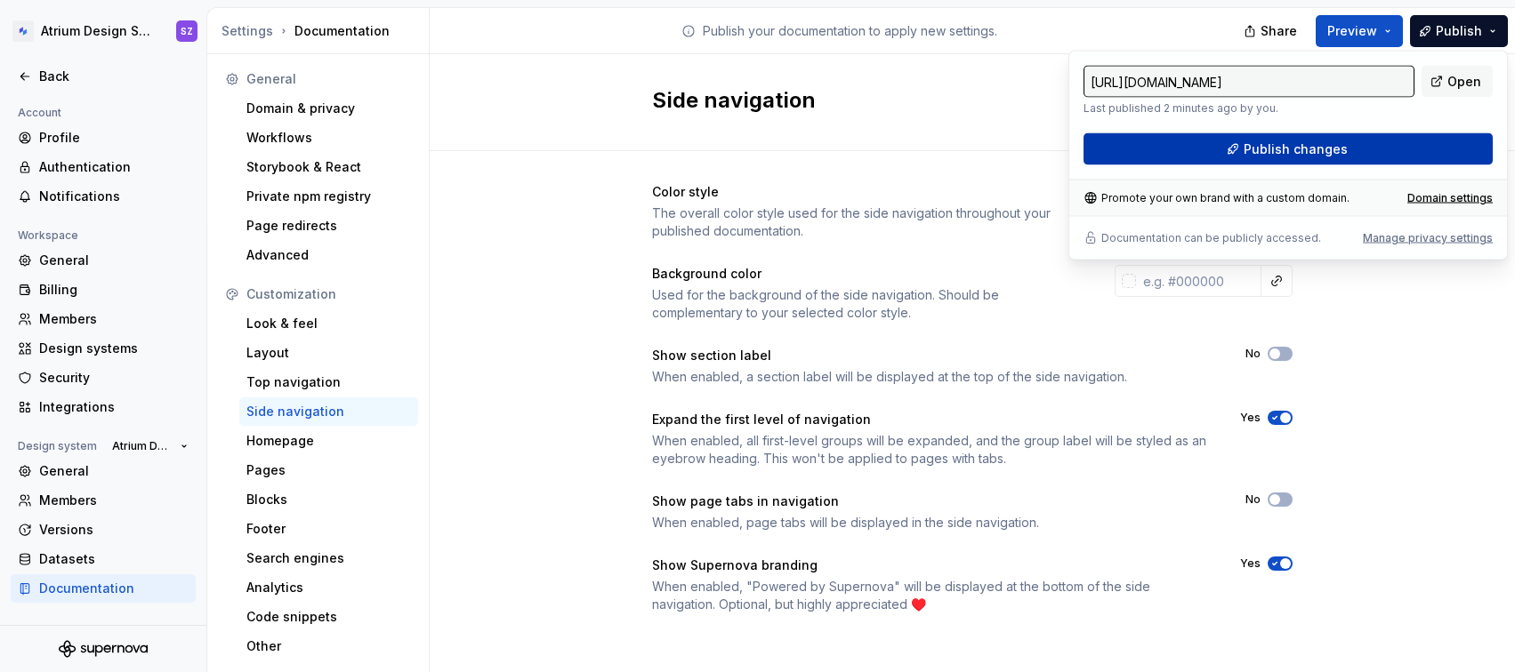
click at [1428, 141] on button "Publish changes" at bounding box center [1287, 149] width 409 height 32
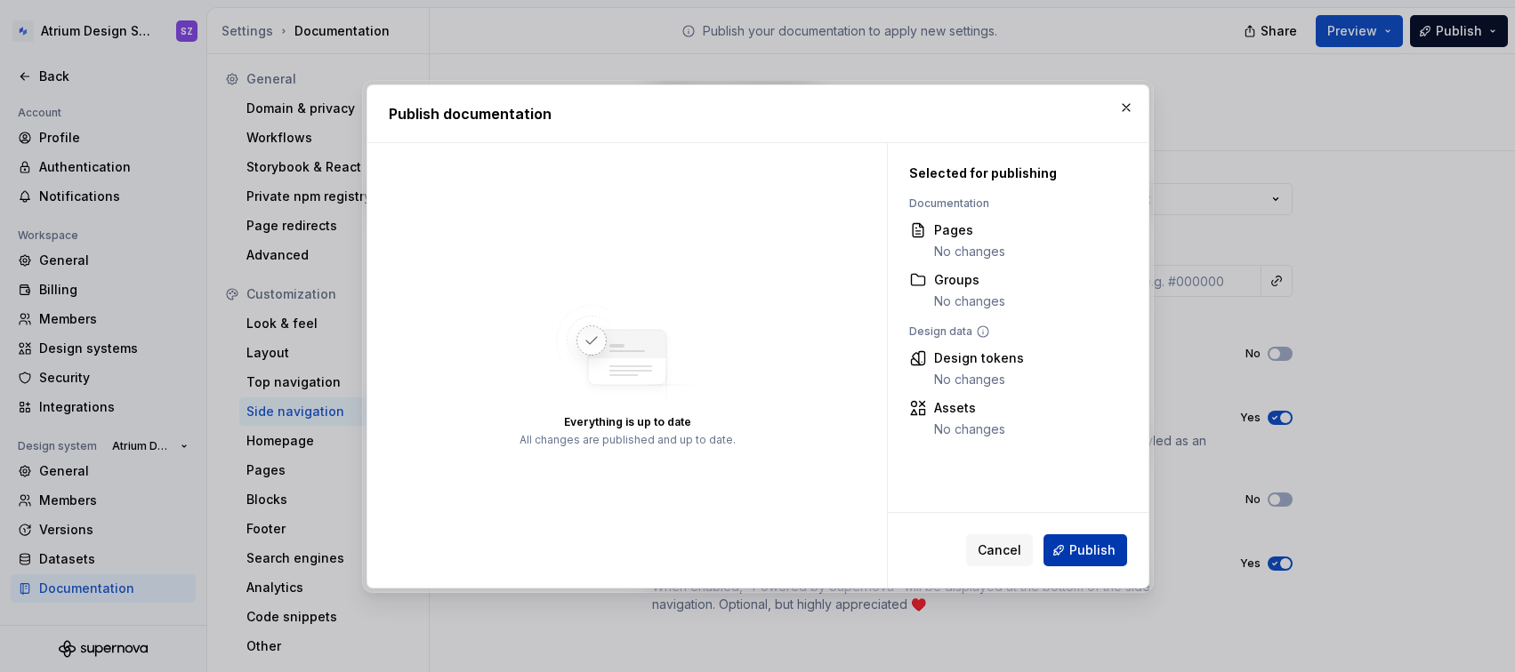
click at [1094, 553] on span "Publish" at bounding box center [1092, 551] width 46 height 18
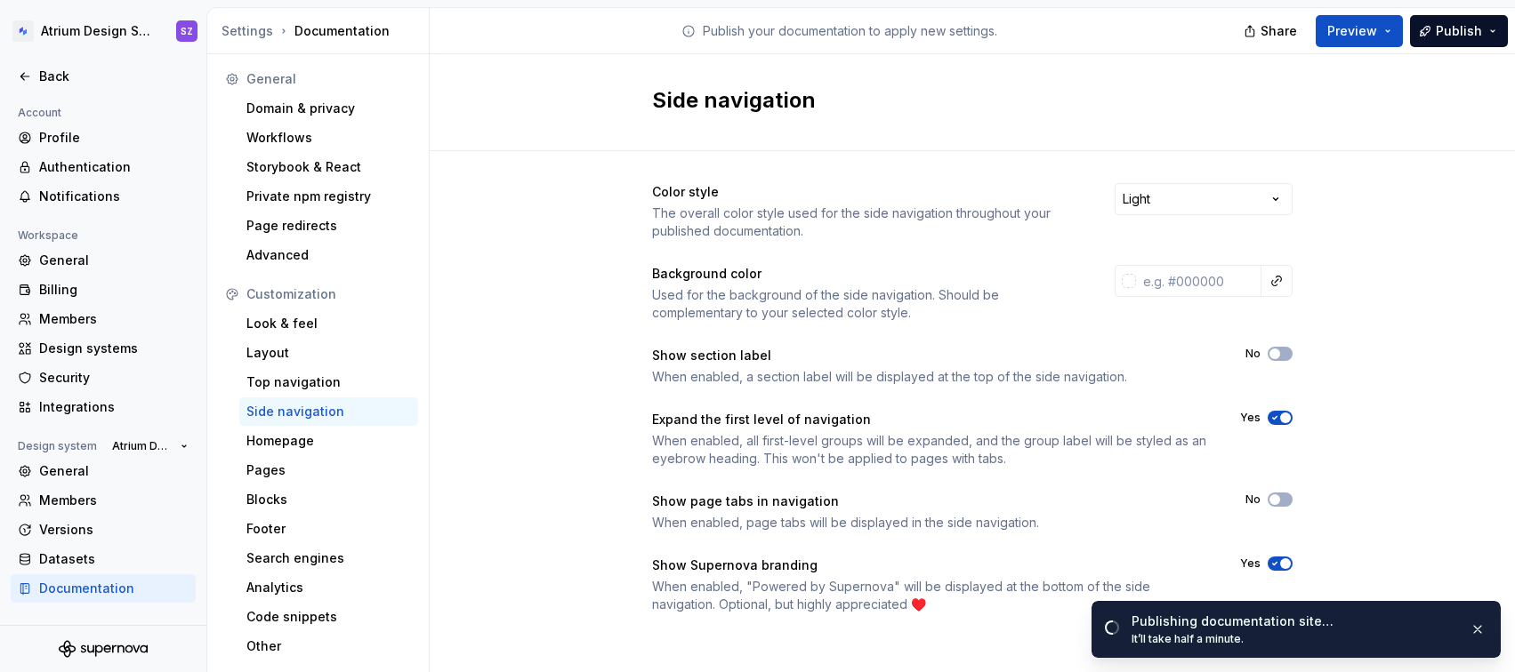
click at [1015, 446] on div "When enabled, all first-level groups will be expanded, and the group label will…" at bounding box center [930, 450] width 556 height 36
drag, startPoint x: 892, startPoint y: 379, endPoint x: 1123, endPoint y: 382, distance: 231.3
click at [1123, 382] on div "When enabled, a section label will be displayed at the top of the side navigati…" at bounding box center [932, 377] width 561 height 18
click at [1096, 423] on div "Expand the first level of navigation" at bounding box center [930, 420] width 556 height 18
